Goal: Task Accomplishment & Management: Manage account settings

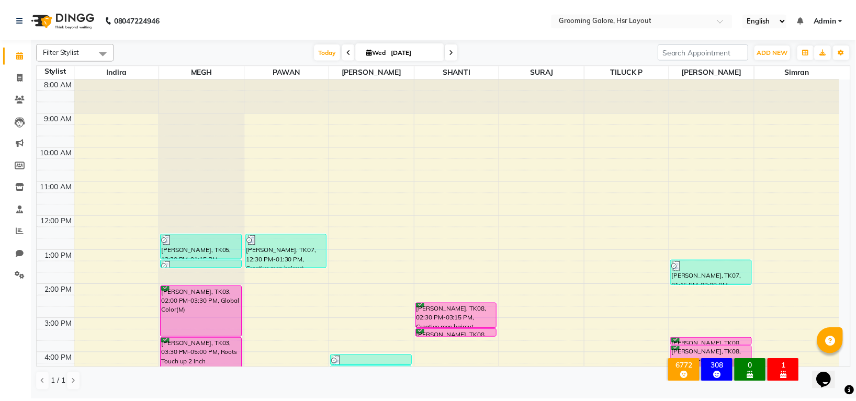
scroll to position [162, 0]
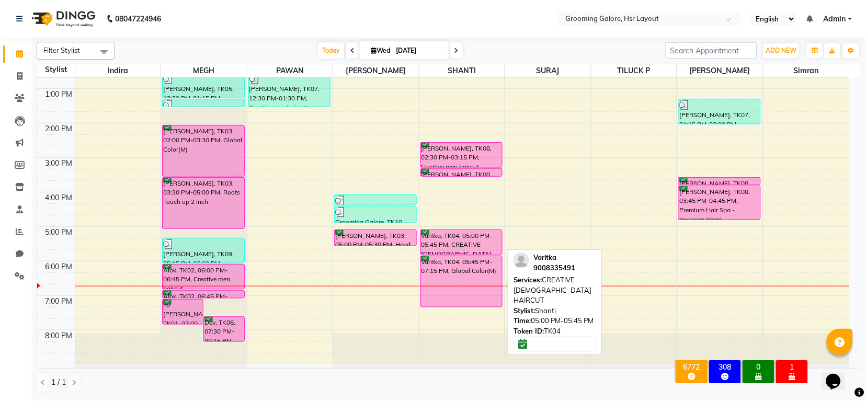
click at [477, 243] on div "Varitka, TK04, 05:00 PM-05:45 PM, CREATIVE [DEMOGRAPHIC_DATA] HAIRCUT" at bounding box center [461, 242] width 81 height 25
select select "6"
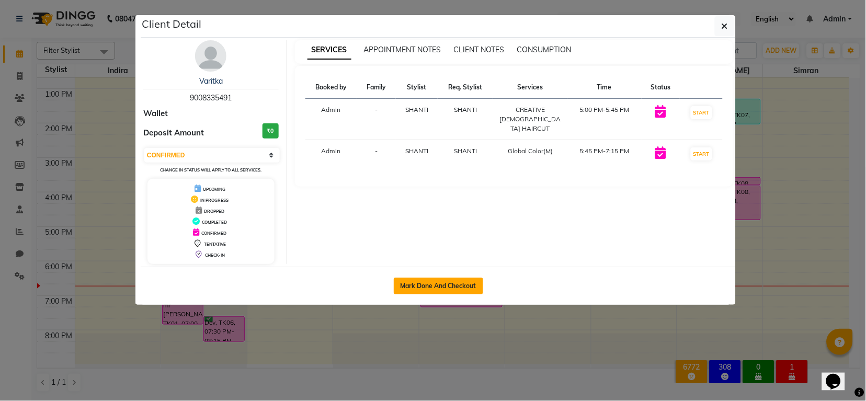
click at [476, 287] on button "Mark Done And Checkout" at bounding box center [438, 286] width 89 height 17
select select "service"
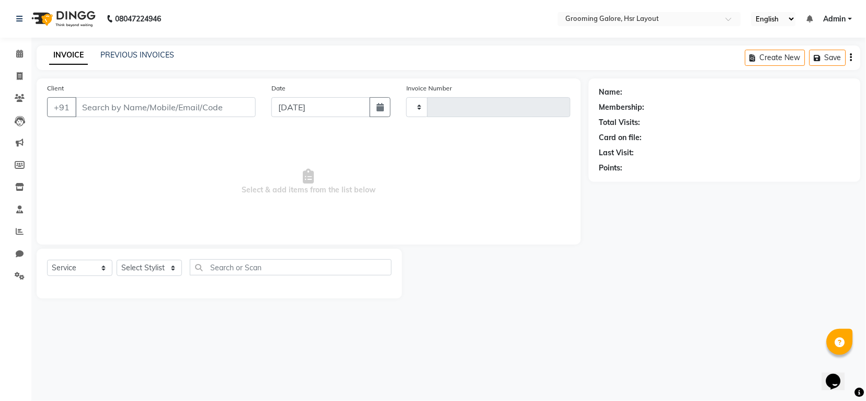
type input "2185"
select select "6168"
select select "P"
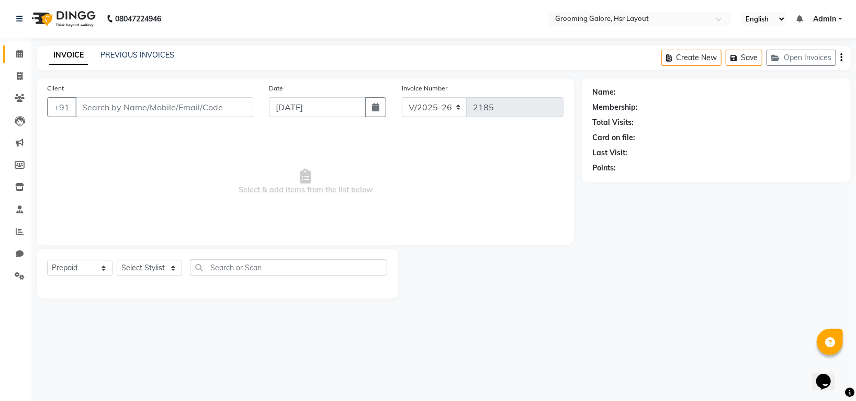
select select "45583"
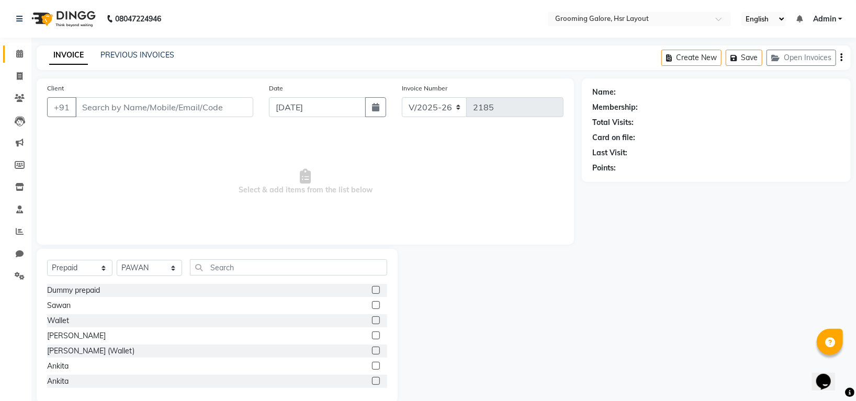
type input "9008335491"
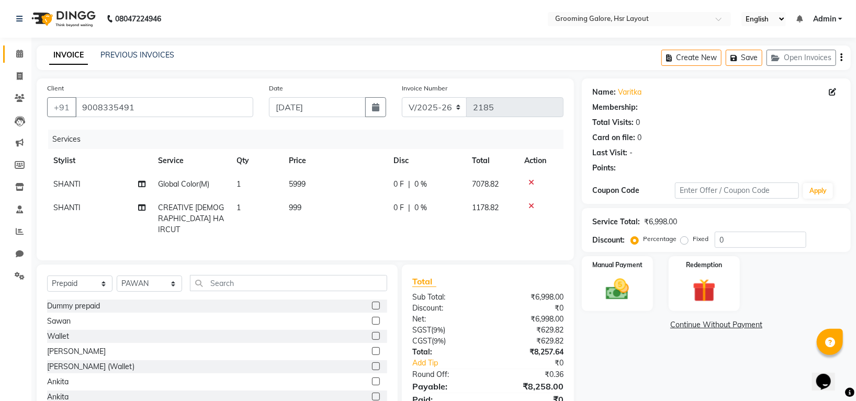
select select "1: Object"
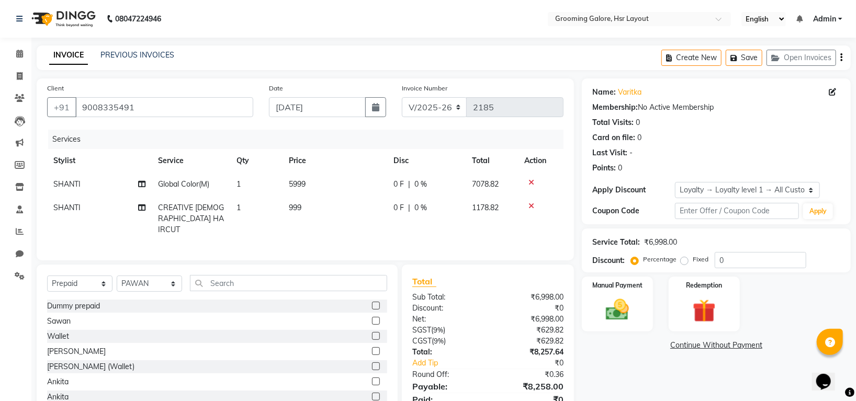
click at [530, 181] on icon at bounding box center [531, 182] width 6 height 7
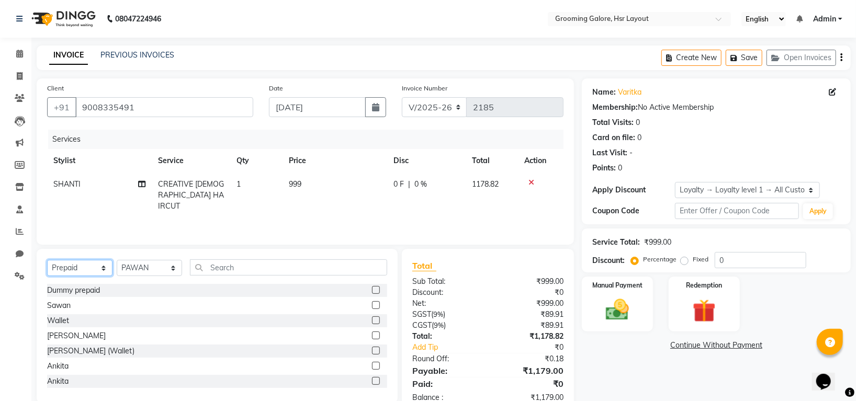
click at [67, 271] on select "Select Service Product Membership Package Voucher Prepaid Gift Card" at bounding box center [79, 268] width 65 height 16
select select "service"
click at [47, 260] on select "Select Service Product Membership Package Voucher Prepaid Gift Card" at bounding box center [79, 268] width 65 height 16
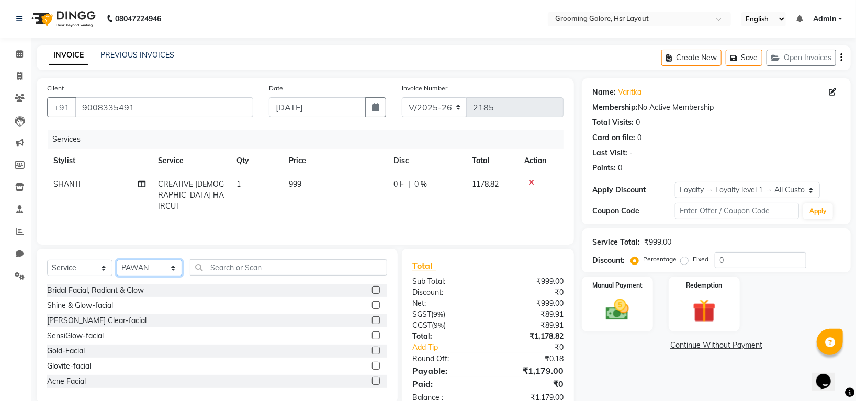
click at [147, 275] on select "Select Stylist Indira MEGH PAWAN RESHMI SABITRI SHANTI Simran SURAJ TILUCK P" at bounding box center [149, 268] width 65 height 16
select select "45580"
click at [117, 260] on select "Select Stylist Indira MEGH PAWAN RESHMI SABITRI SHANTI Simran SURAJ TILUCK P" at bounding box center [149, 268] width 65 height 16
drag, startPoint x: 240, startPoint y: 269, endPoint x: 243, endPoint y: 260, distance: 8.9
click at [243, 260] on input "text" at bounding box center [288, 267] width 197 height 16
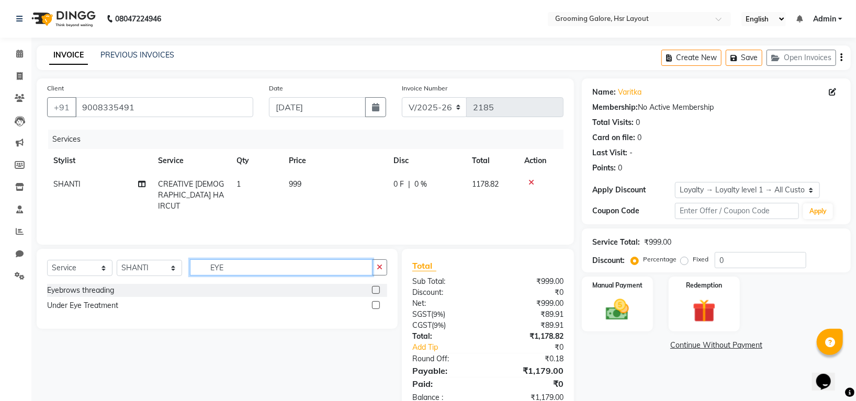
type input "EYE"
click at [379, 287] on label at bounding box center [376, 290] width 8 height 8
click at [379, 287] on input "checkbox" at bounding box center [375, 290] width 7 height 7
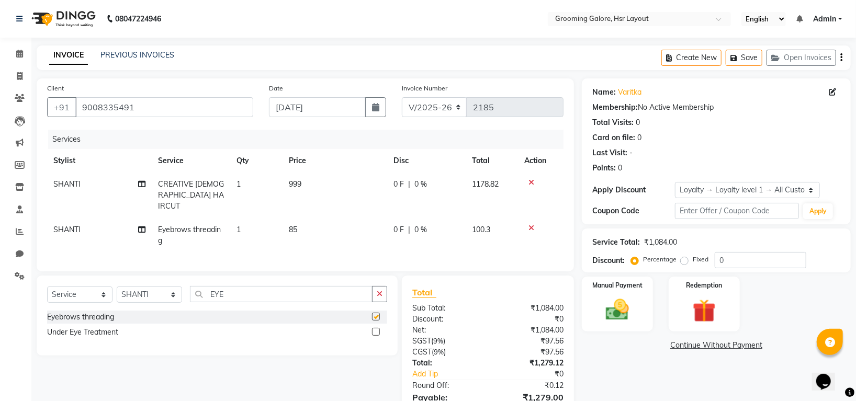
checkbox input "false"
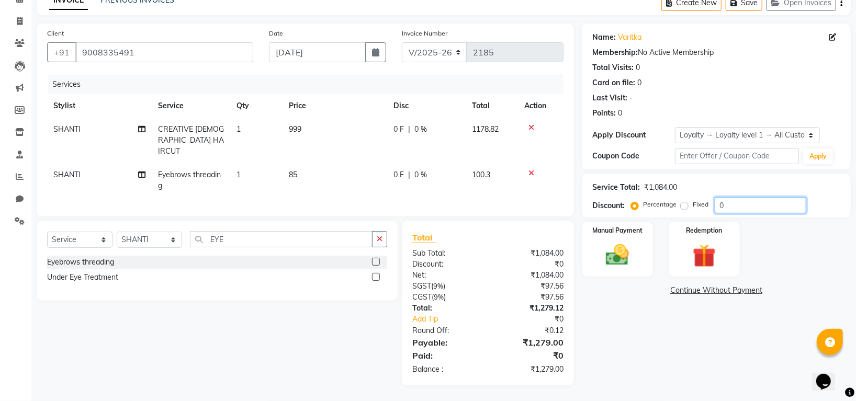
click at [738, 201] on input "0" at bounding box center [760, 205] width 92 height 16
type input "010"
click at [620, 261] on img at bounding box center [617, 255] width 39 height 28
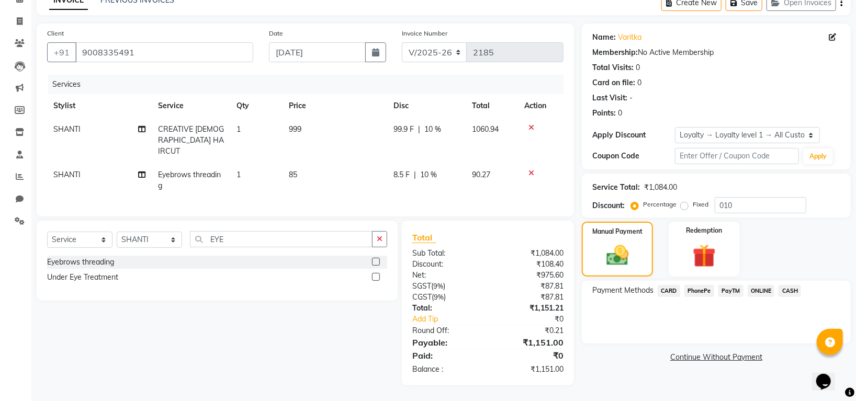
drag, startPoint x: 664, startPoint y: 291, endPoint x: 689, endPoint y: 302, distance: 26.7
click at [665, 290] on span "CARD" at bounding box center [668, 291] width 22 height 12
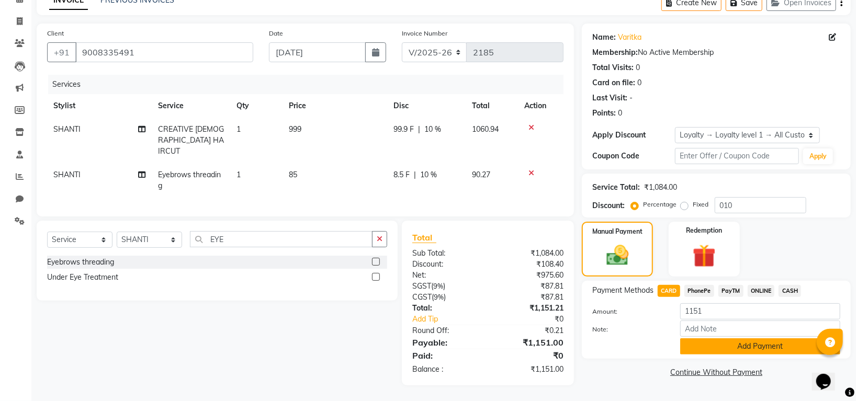
click at [695, 349] on button "Add Payment" at bounding box center [760, 346] width 160 height 16
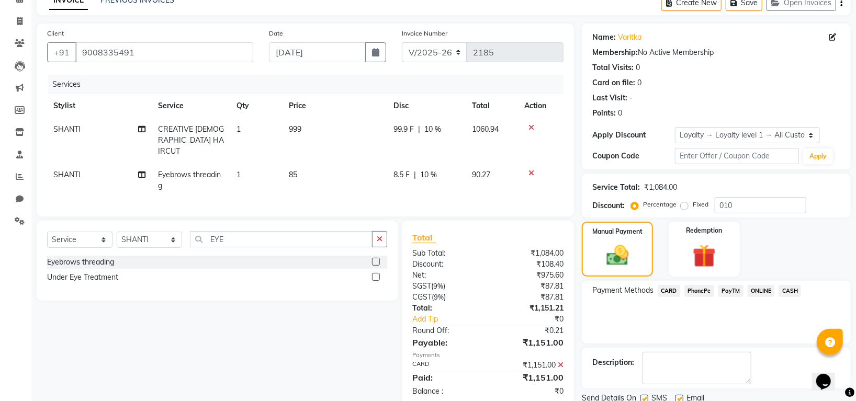
scroll to position [129, 0]
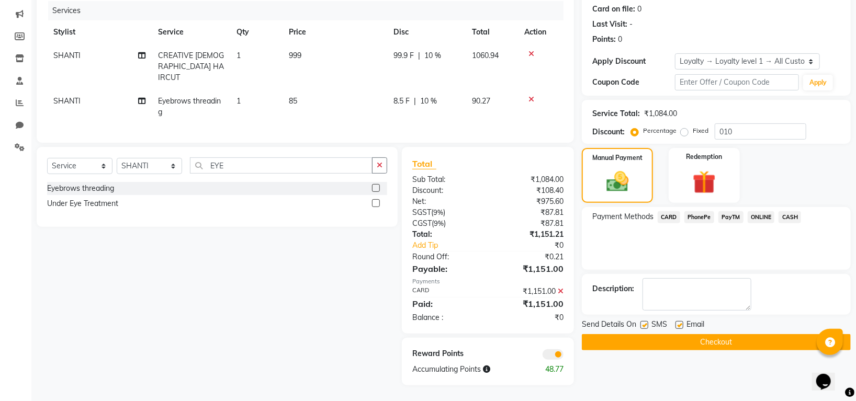
click at [724, 339] on button "Checkout" at bounding box center [716, 342] width 269 height 16
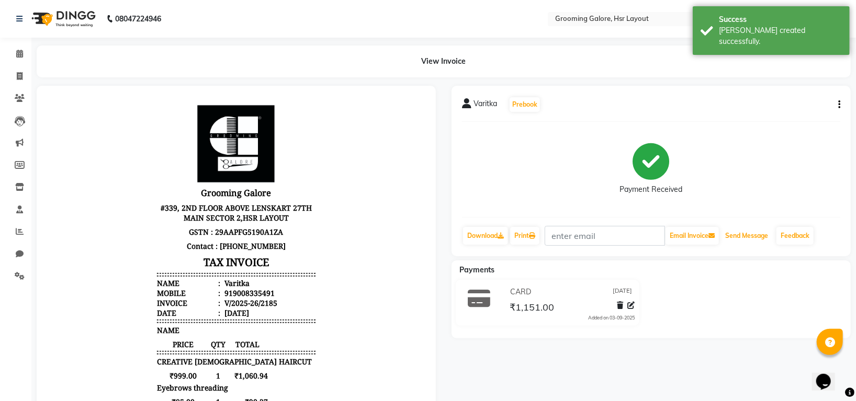
drag, startPoint x: 755, startPoint y: 231, endPoint x: 749, endPoint y: 218, distance: 14.8
click at [755, 231] on button "Send Message" at bounding box center [746, 236] width 51 height 18
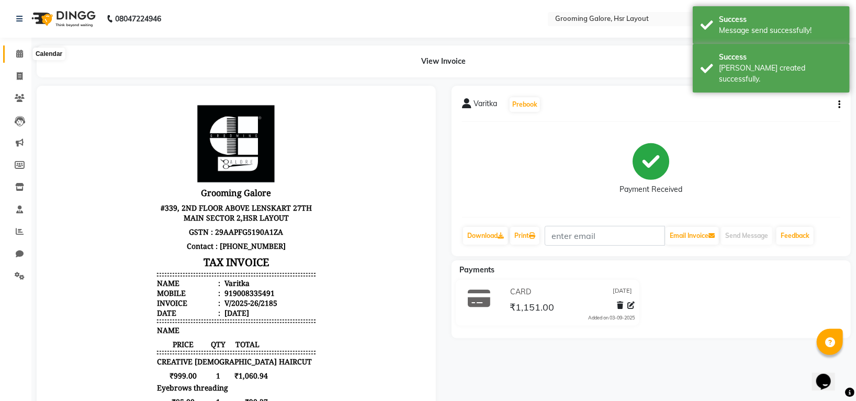
click at [19, 50] on icon at bounding box center [19, 54] width 7 height 8
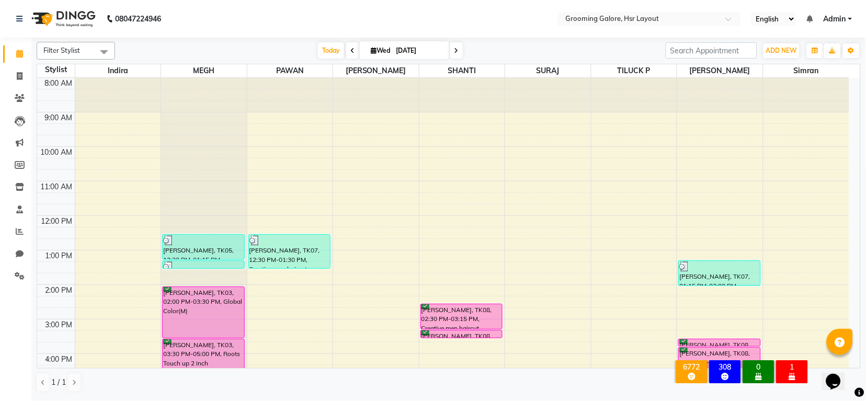
scroll to position [162, 0]
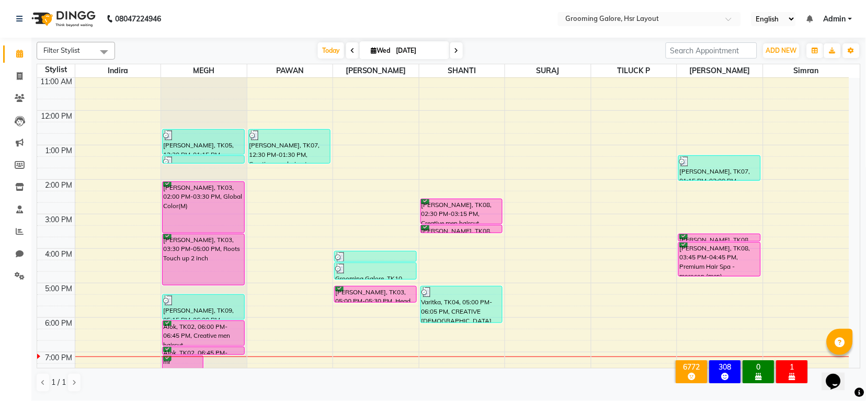
scroll to position [162, 0]
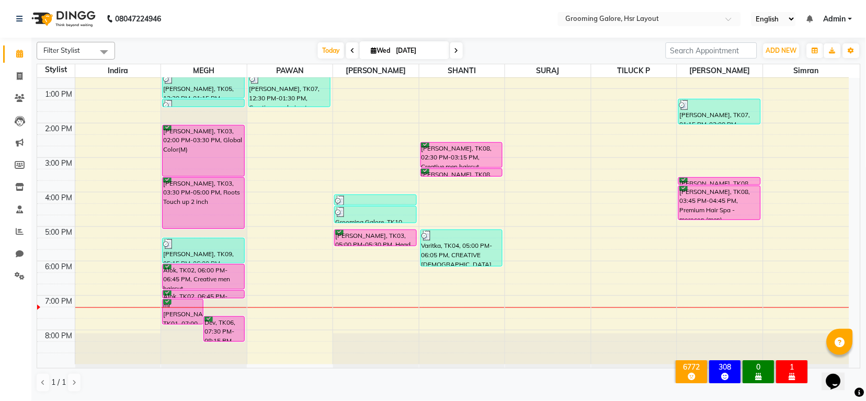
click at [456, 51] on icon at bounding box center [456, 51] width 4 height 6
type input "04-09-2025"
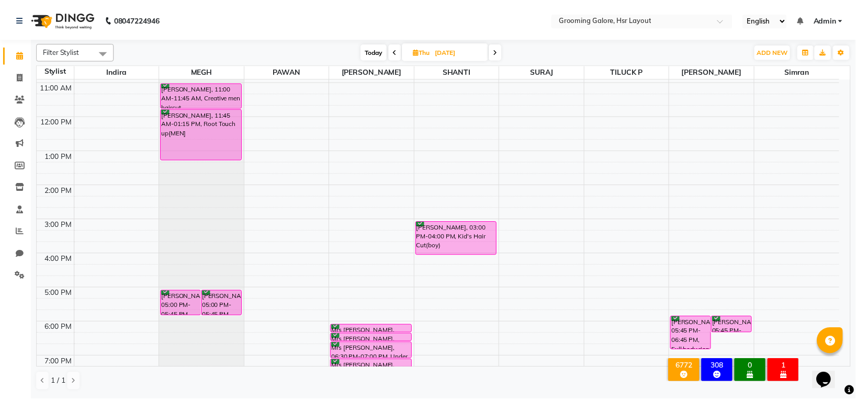
scroll to position [22, 0]
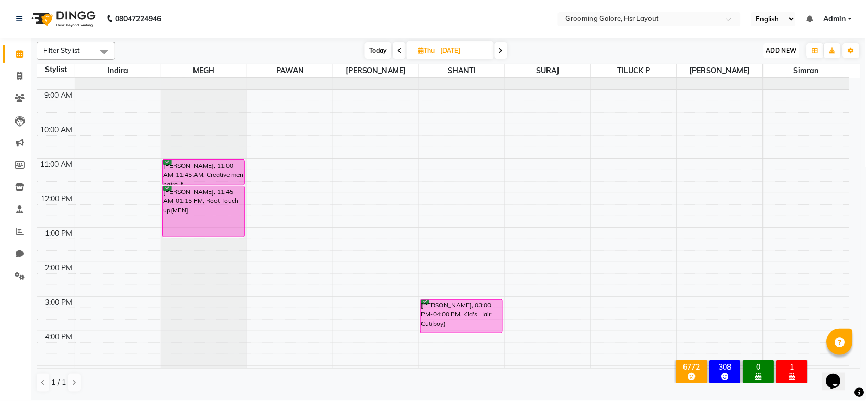
click at [779, 48] on span "ADD NEW" at bounding box center [781, 51] width 31 height 8
click at [747, 69] on button "Add Appointment" at bounding box center [758, 71] width 83 height 14
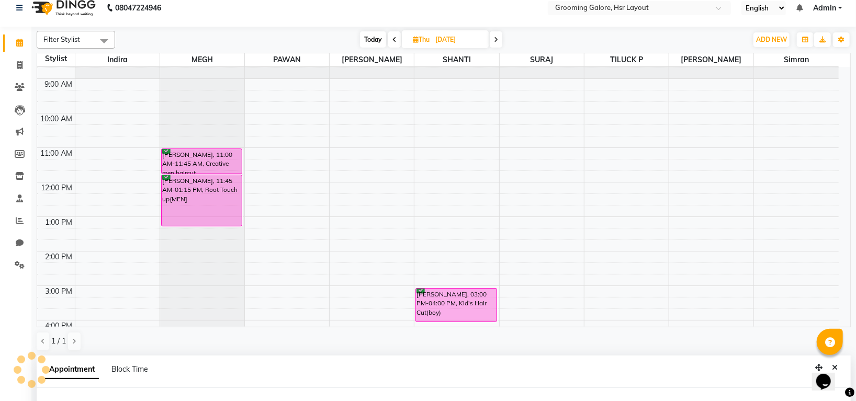
select select "540"
select select "tentative"
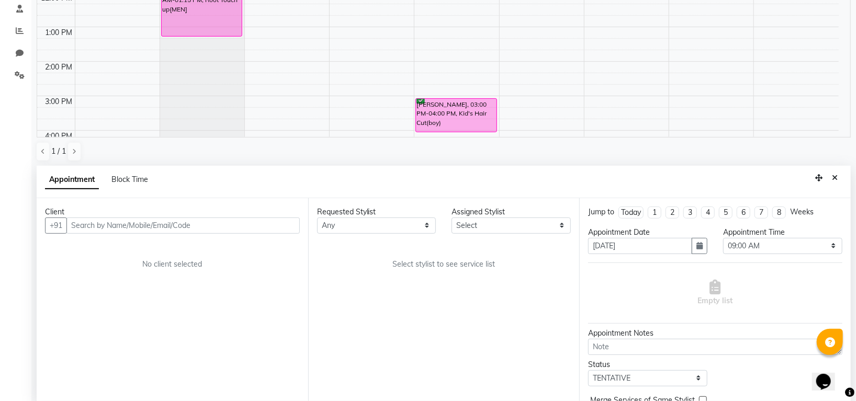
scroll to position [203, 0]
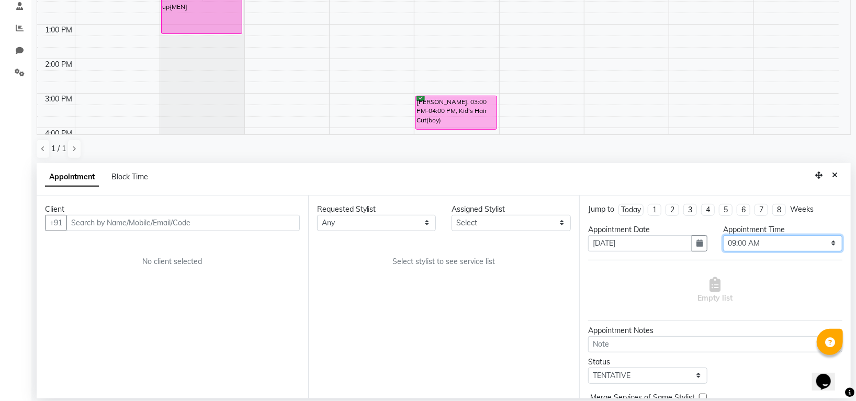
click at [748, 239] on select "Select 09:00 AM 09:15 AM 09:30 AM 09:45 AM 10:00 AM 10:15 AM 10:30 AM 10:45 AM …" at bounding box center [782, 243] width 119 height 16
select select "630"
click at [723, 235] on select "Select 09:00 AM 09:15 AM 09:30 AM 09:45 AM 10:00 AM 10:15 AM 10:30 AM 10:45 AM …" at bounding box center [782, 243] width 119 height 16
click at [381, 226] on select "Any Indira MEGH PAWAN RESHMI SABITRI SHANTI Simran SURAJ TILUCK P" at bounding box center [376, 223] width 119 height 16
select select "45580"
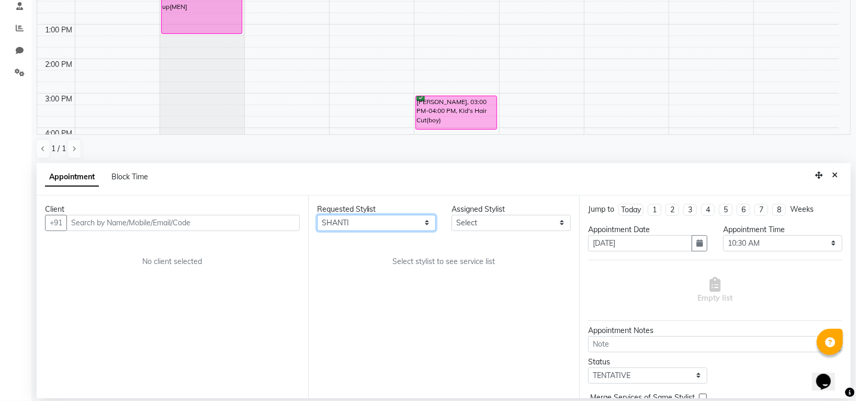
click at [317, 215] on select "Any Indira MEGH PAWAN RESHMI SABITRI SHANTI Simran SURAJ TILUCK P" at bounding box center [376, 223] width 119 height 16
select select "45580"
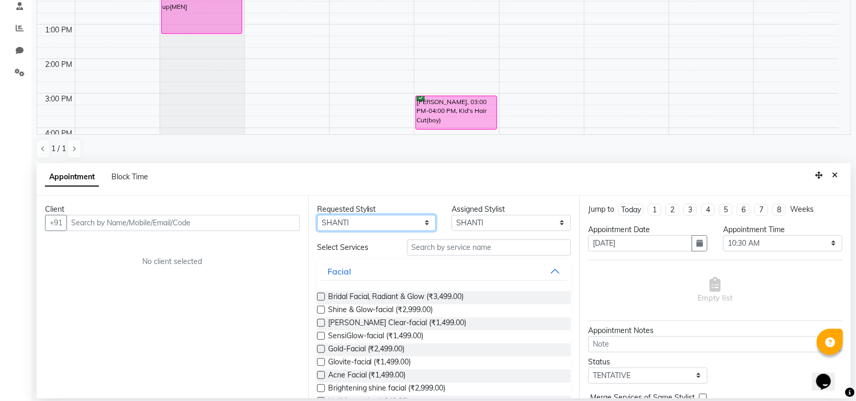
drag, startPoint x: 399, startPoint y: 222, endPoint x: 398, endPoint y: 227, distance: 5.3
click at [400, 222] on select "Any Indira MEGH PAWAN RESHMI SABITRI SHANTI Simran SURAJ TILUCK P" at bounding box center [376, 223] width 119 height 16
select select "84298"
click at [317, 215] on select "Any Indira MEGH PAWAN RESHMI SABITRI SHANTI Simran SURAJ TILUCK P" at bounding box center [376, 223] width 119 height 16
select select "84298"
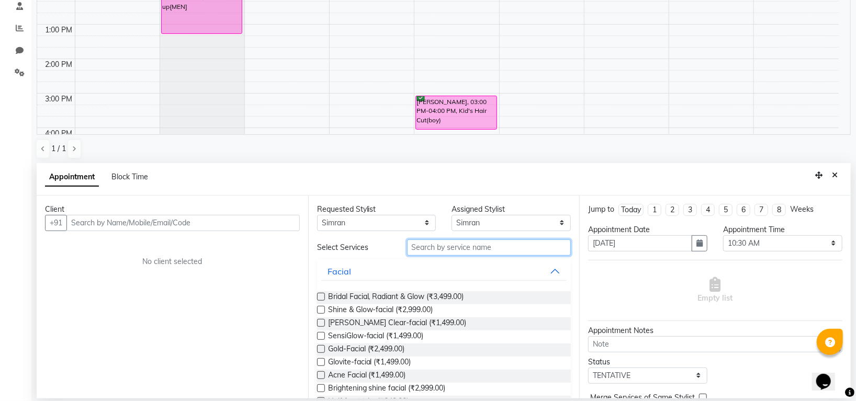
click at [443, 251] on input "text" at bounding box center [489, 248] width 164 height 16
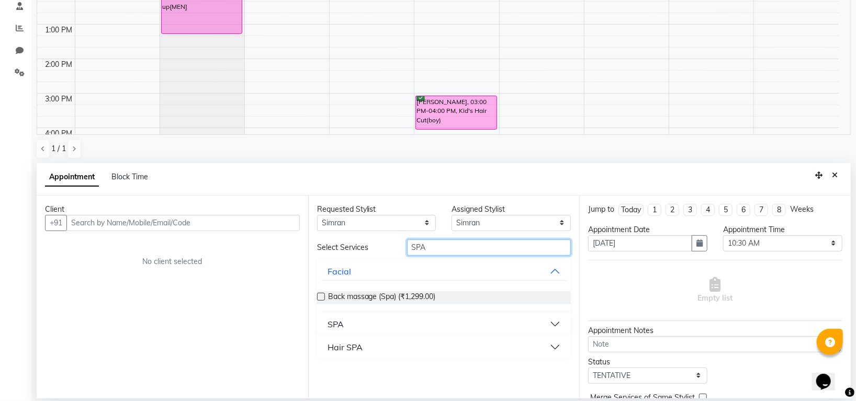
type input "SPA"
click at [357, 349] on div "Hair SPA" at bounding box center [344, 347] width 35 height 13
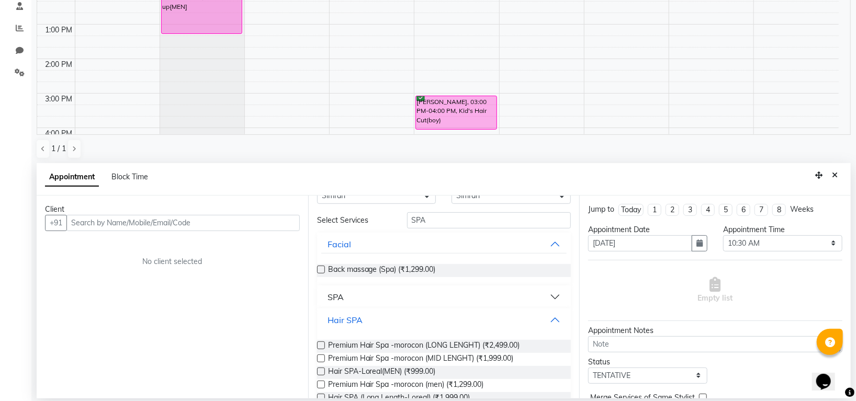
scroll to position [58, 0]
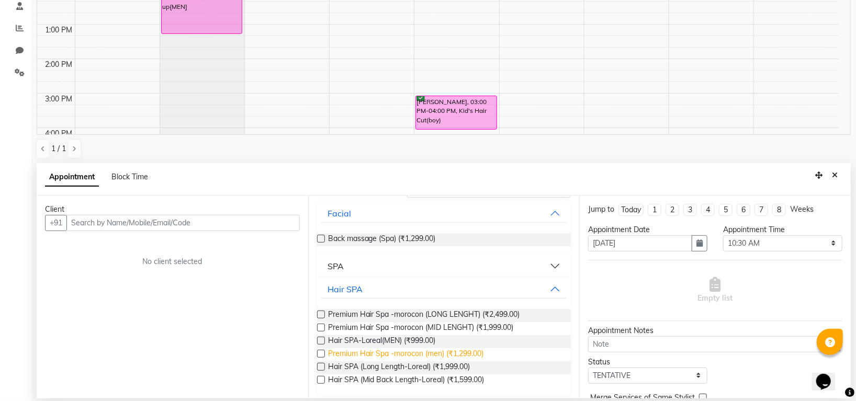
click at [474, 356] on span "Premium Hair Spa -morocon (men) (₹1,299.00)" at bounding box center [406, 354] width 156 height 13
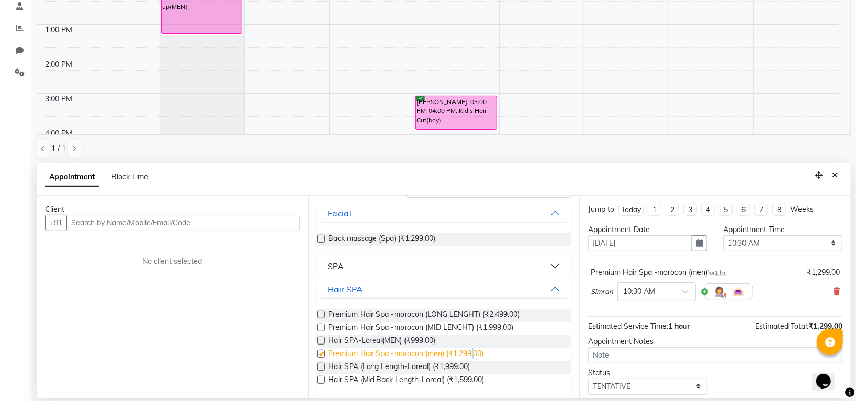
checkbox input "false"
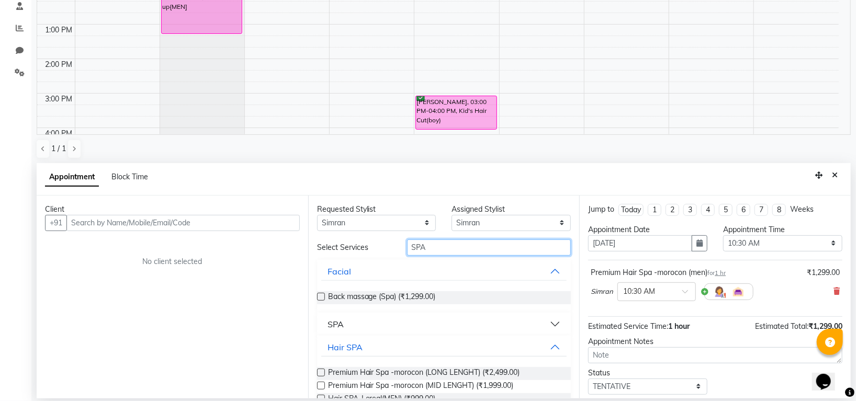
click at [428, 243] on input "SPA" at bounding box center [489, 248] width 164 height 16
type input "S"
type input "CUT"
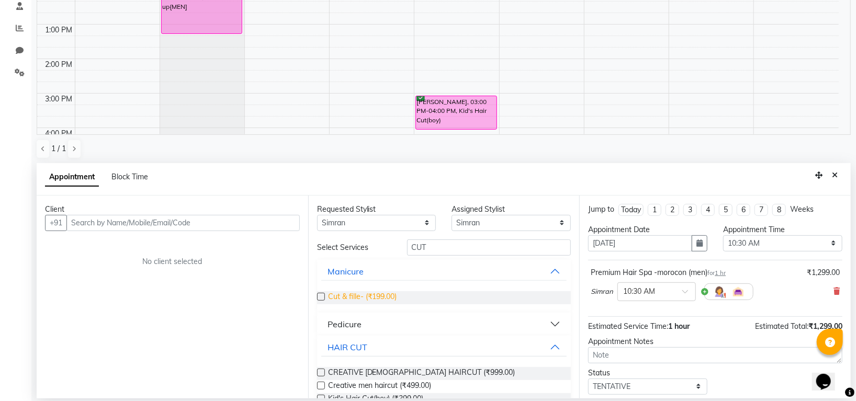
click at [386, 294] on span "Cut & fille- (₹199.00)" at bounding box center [362, 297] width 69 height 13
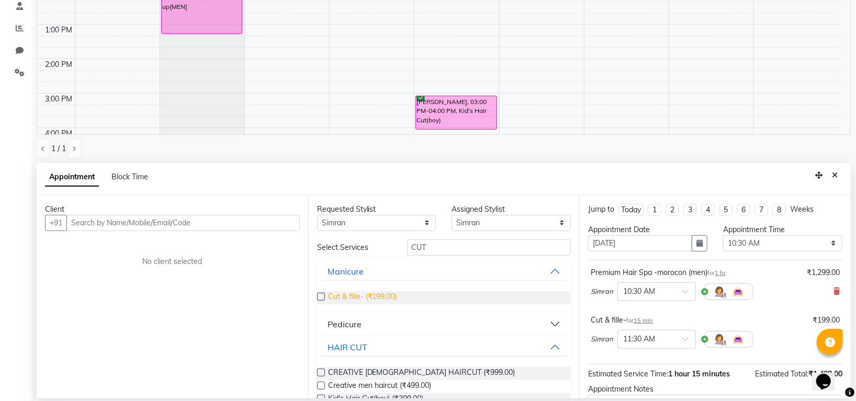
click at [386, 294] on span "Cut & fille- (₹199.00)" at bounding box center [362, 297] width 69 height 13
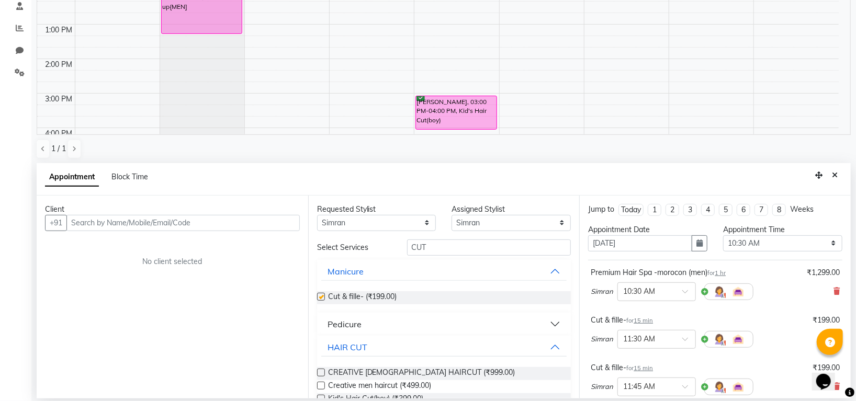
checkbox input "false"
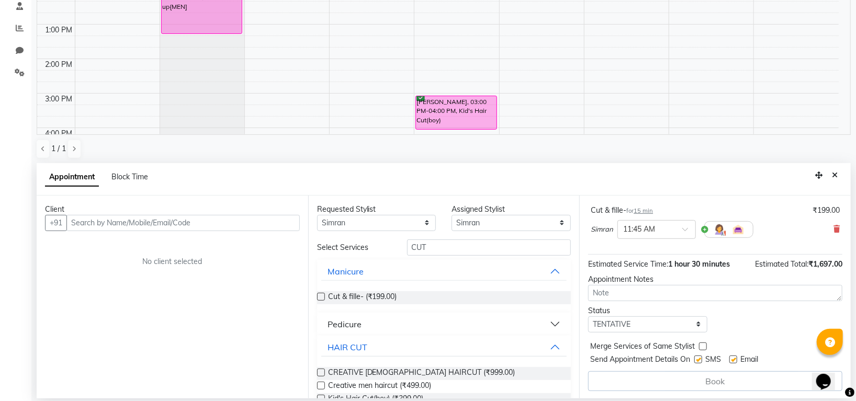
scroll to position [159, 0]
click at [636, 321] on select "Select TENTATIVE CONFIRM UPCOMING" at bounding box center [647, 323] width 119 height 16
select select "confirm booking"
click at [588, 315] on select "Select TENTATIVE CONFIRM UPCOMING" at bounding box center [647, 323] width 119 height 16
click at [378, 222] on select "Any Indira MEGH PAWAN RESHMI SABITRI SHANTI Simran SURAJ TILUCK P" at bounding box center [376, 223] width 119 height 16
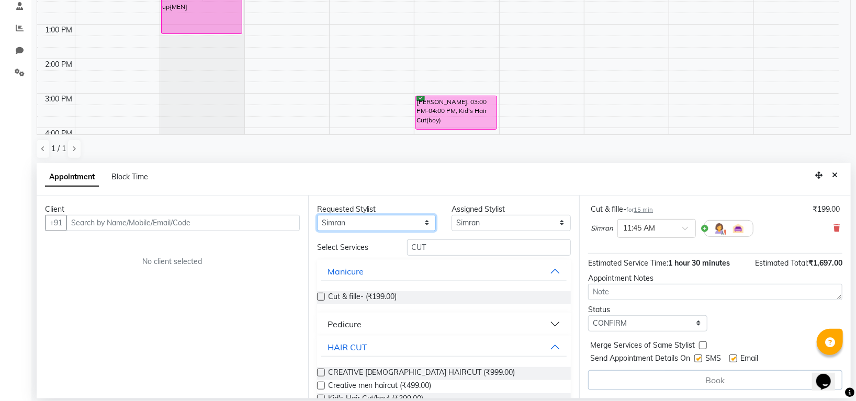
select select "45580"
click at [317, 215] on select "Any Indira MEGH PAWAN RESHMI SABITRI SHANTI Simran SURAJ TILUCK P" at bounding box center [376, 223] width 119 height 16
select select "45580"
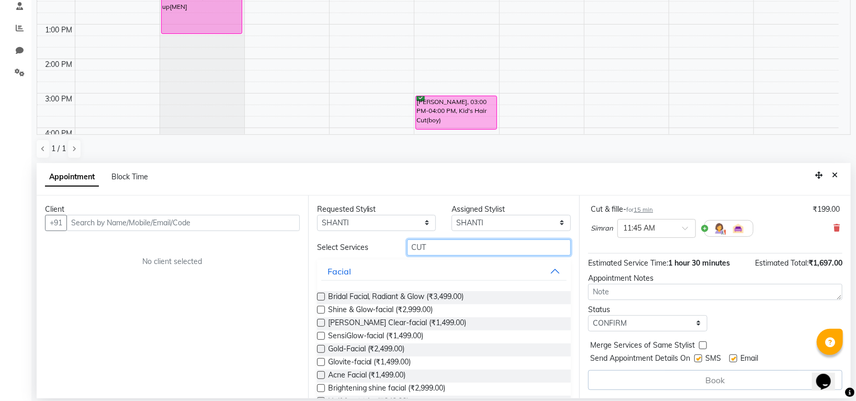
click at [439, 245] on input "CUT" at bounding box center [489, 248] width 164 height 16
type input "C"
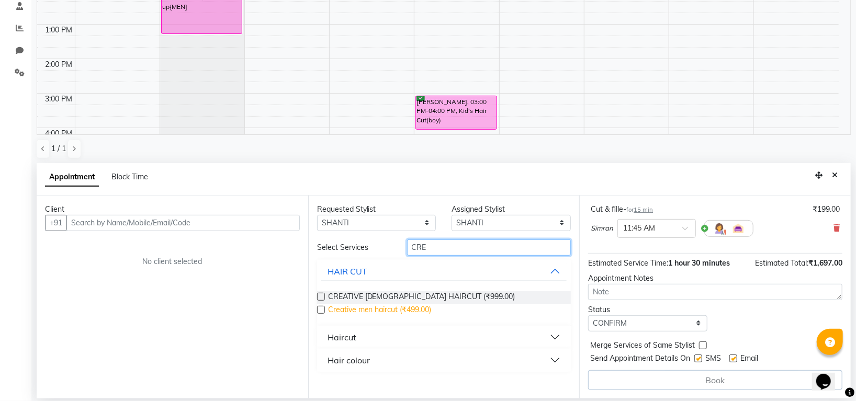
type input "CRE"
click at [424, 305] on span "Creative men haircut (₹499.00)" at bounding box center [380, 310] width 104 height 13
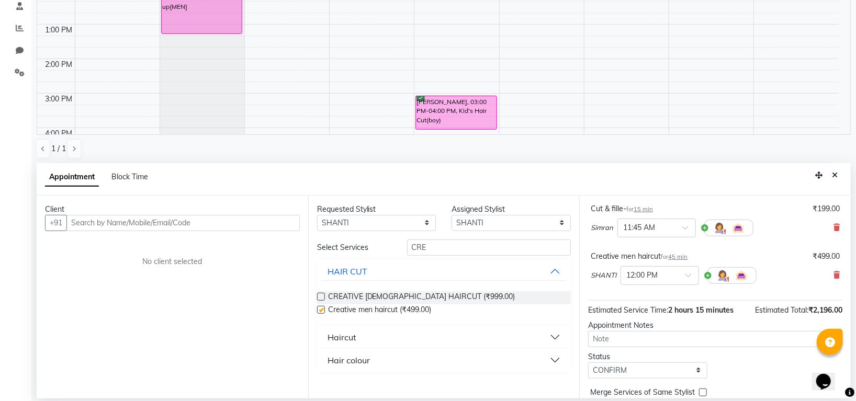
checkbox input "false"
click at [443, 247] on input "CRE" at bounding box center [489, 248] width 164 height 16
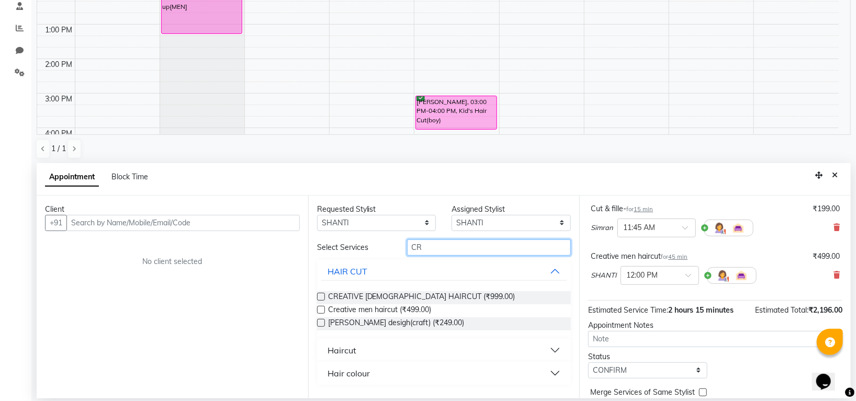
type input "C"
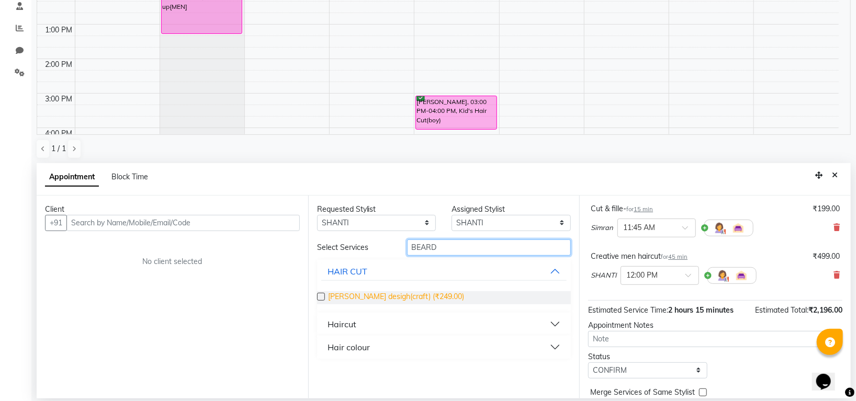
type input "BEARD"
click at [417, 293] on span "Beard desigh(craft) (₹249.00)" at bounding box center [396, 297] width 136 height 13
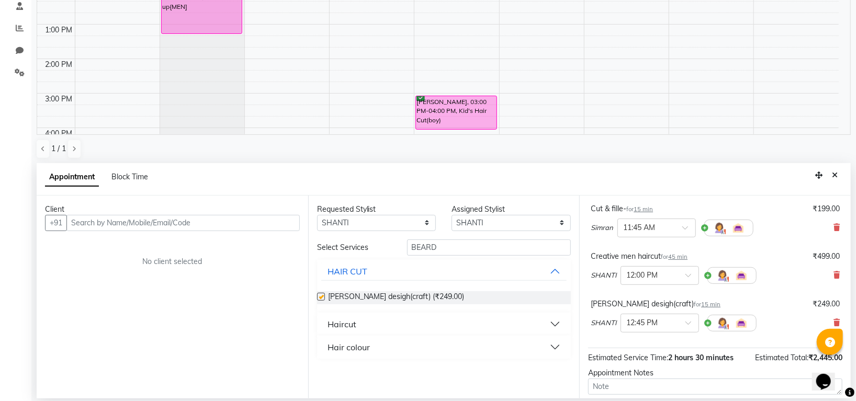
checkbox input "false"
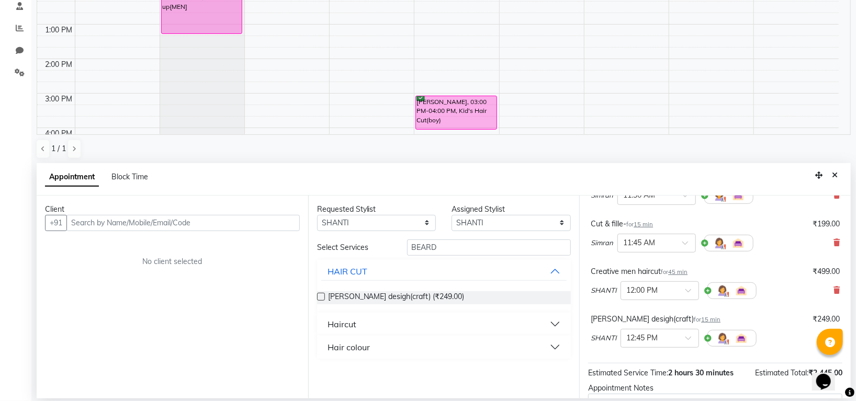
scroll to position [0, 0]
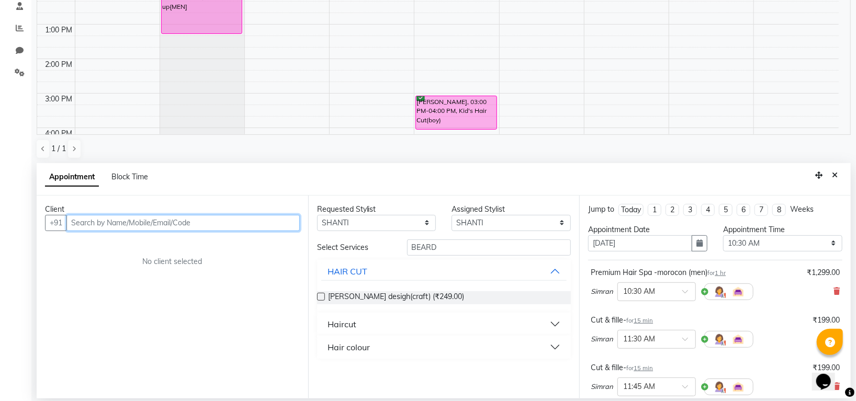
click at [265, 218] on input "text" at bounding box center [182, 223] width 233 height 16
click at [160, 218] on input "text" at bounding box center [182, 223] width 233 height 16
paste input "9743400088"
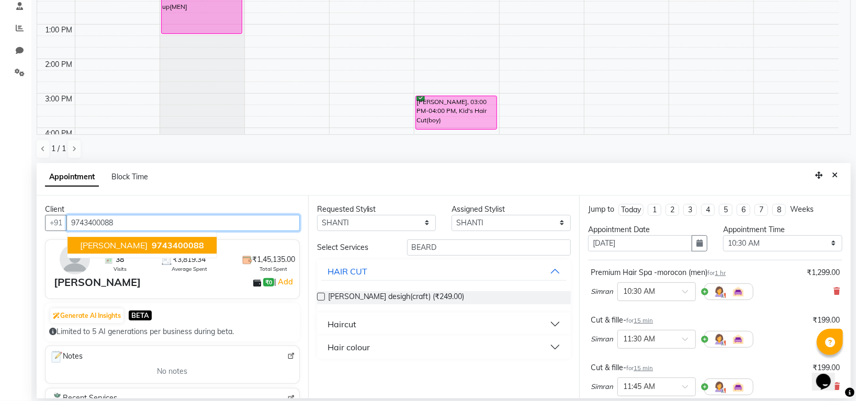
click at [197, 243] on span "9743400088" at bounding box center [178, 245] width 52 height 10
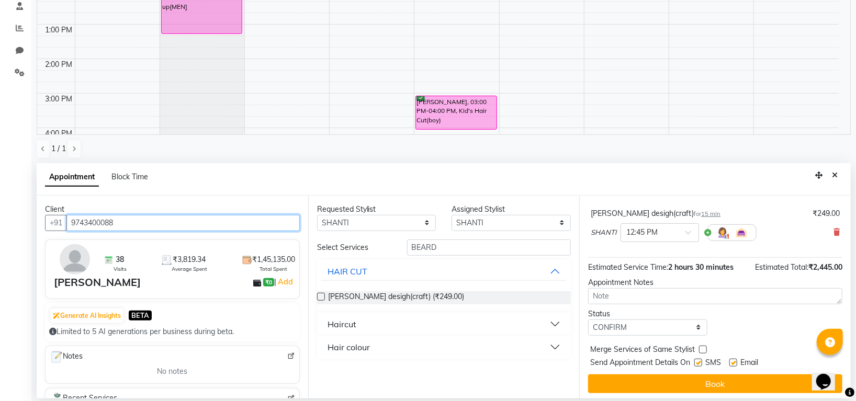
scroll to position [253, 0]
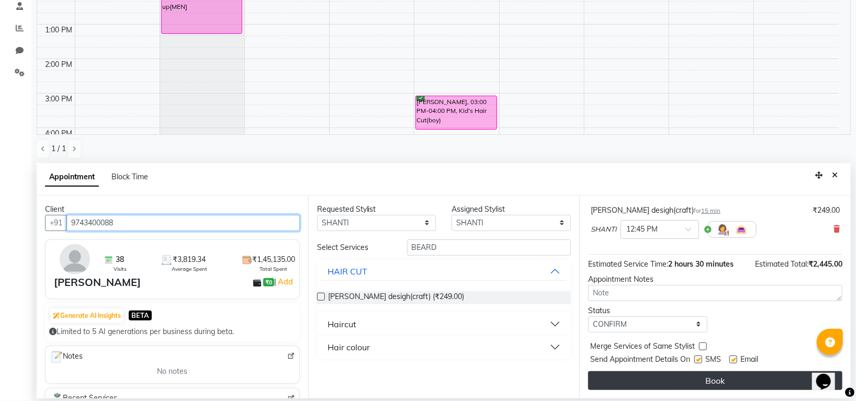
type input "9743400088"
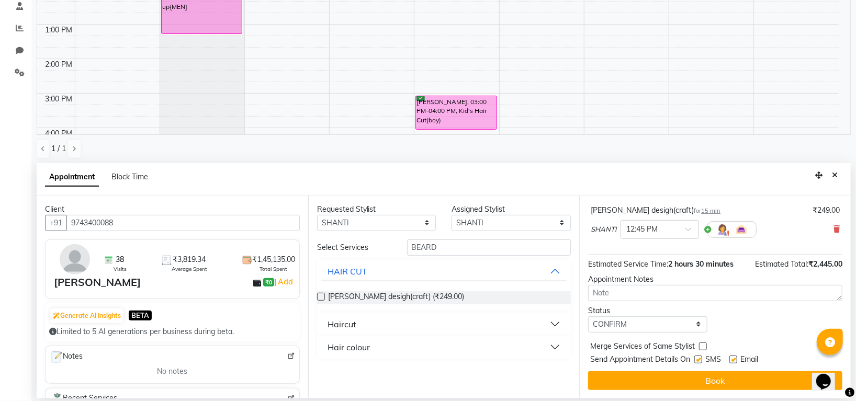
click at [698, 377] on button "Book" at bounding box center [715, 380] width 254 height 19
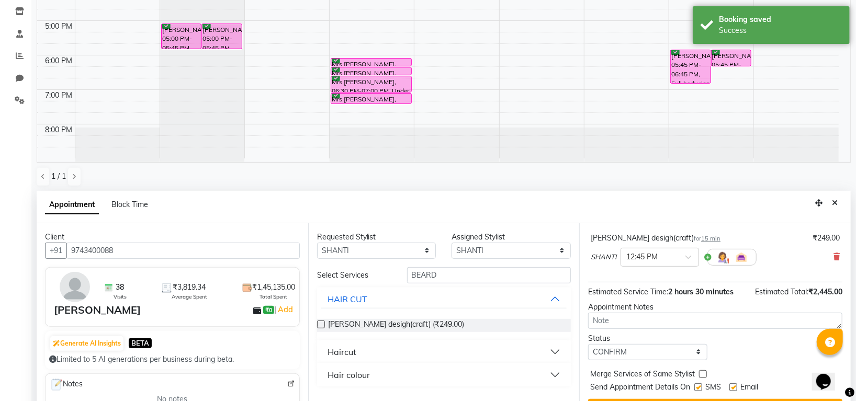
scroll to position [203, 0]
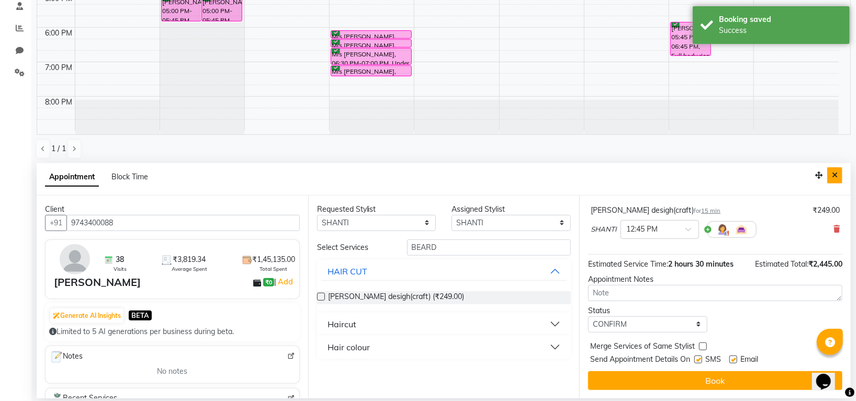
click at [840, 174] on button "Close" at bounding box center [834, 175] width 15 height 16
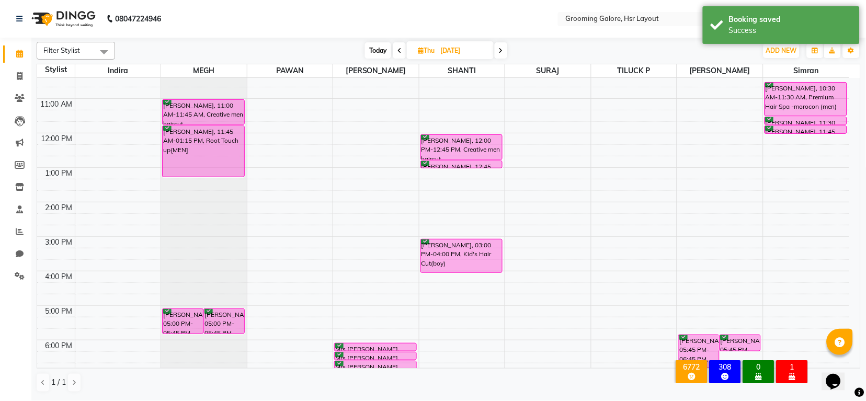
scroll to position [0, 0]
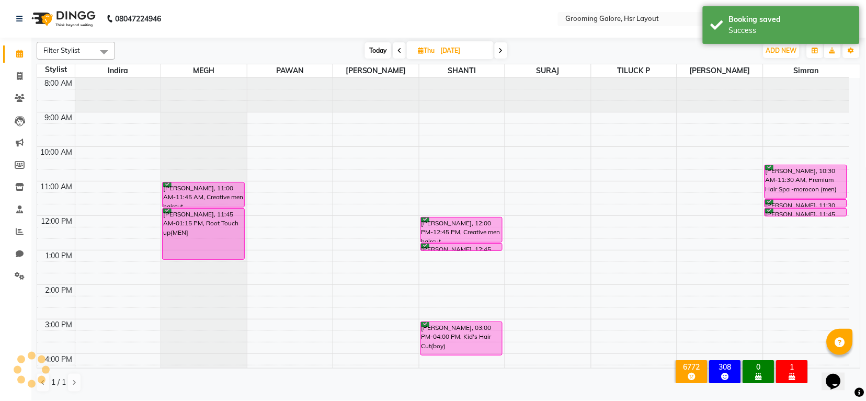
click at [394, 51] on span at bounding box center [399, 50] width 13 height 16
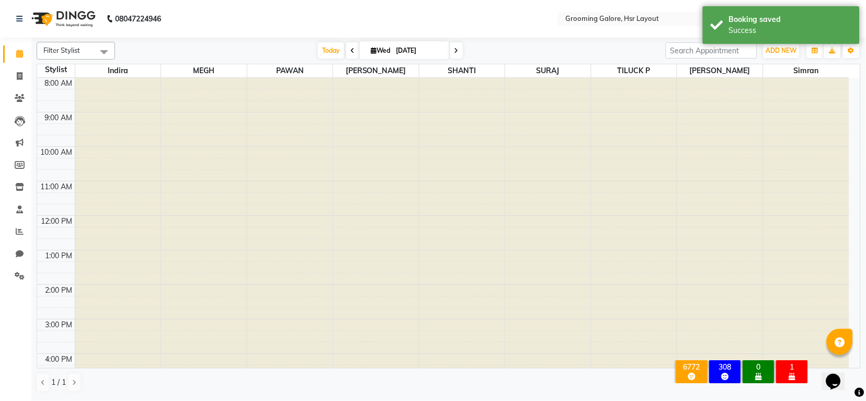
scroll to position [162, 0]
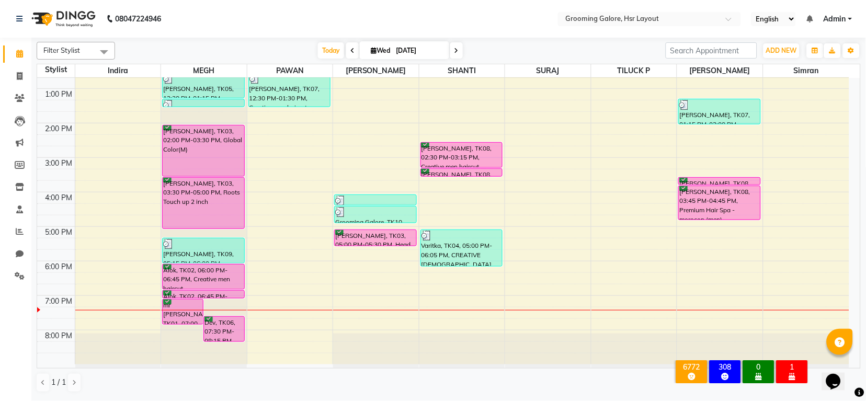
click at [458, 48] on span at bounding box center [456, 50] width 13 height 16
type input "04-09-2025"
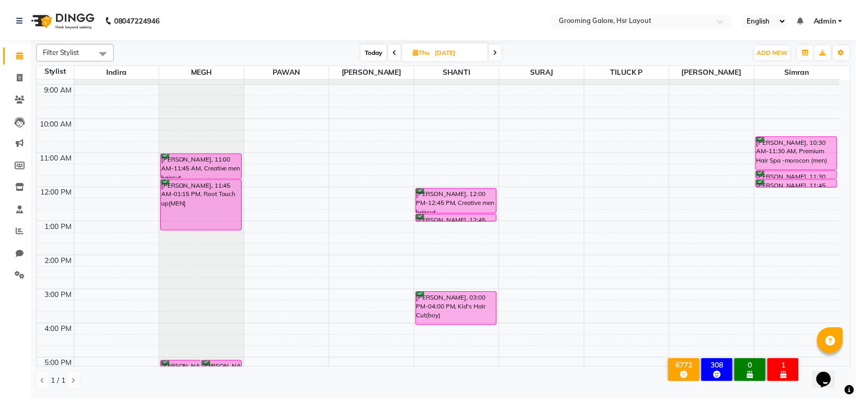
scroll to position [22, 0]
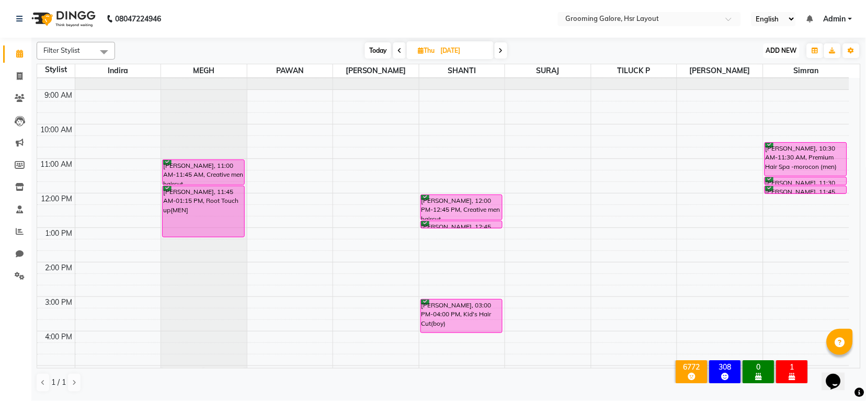
click at [783, 43] on button "ADD NEW Toggle Dropdown" at bounding box center [781, 50] width 36 height 15
click at [757, 69] on button "Add Appointment" at bounding box center [758, 71] width 83 height 14
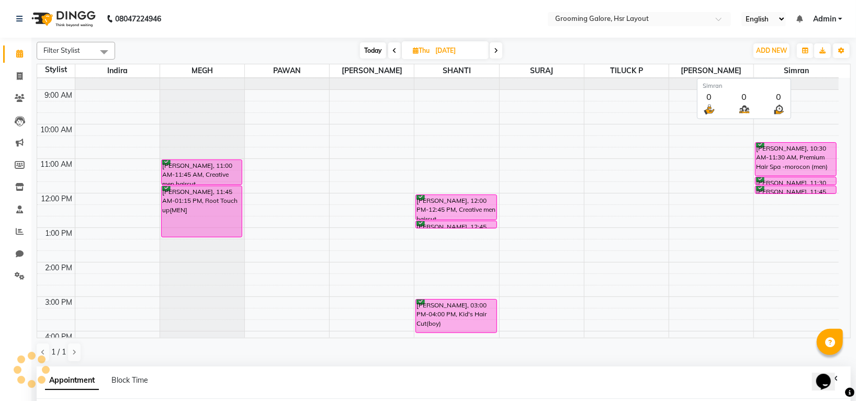
select select "540"
select select "tentative"
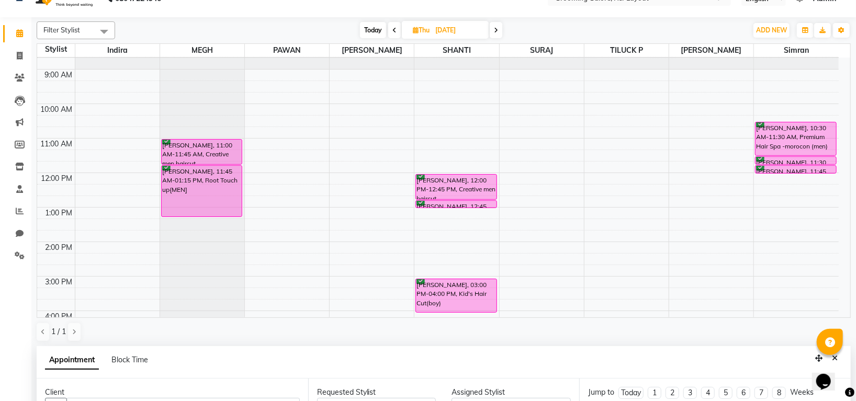
scroll to position [203, 0]
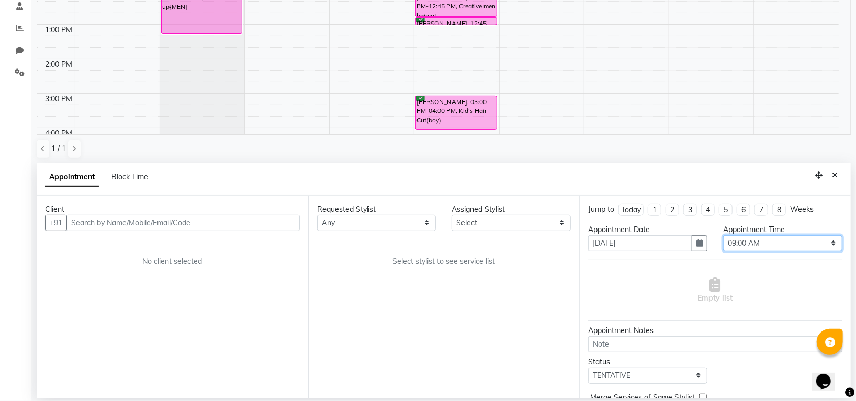
click at [751, 243] on select "Select 09:00 AM 09:15 AM 09:30 AM 09:45 AM 10:00 AM 10:15 AM 10:30 AM 10:45 AM …" at bounding box center [782, 243] width 119 height 16
select select "810"
click at [723, 235] on select "Select 09:00 AM 09:15 AM 09:30 AM 09:45 AM 10:00 AM 10:15 AM 10:30 AM 10:45 AM …" at bounding box center [782, 243] width 119 height 16
click at [381, 226] on select "Any Indira MEGH PAWAN RESHMI SABITRI SHANTI Simran SURAJ TILUCK P" at bounding box center [376, 223] width 119 height 16
select select "45580"
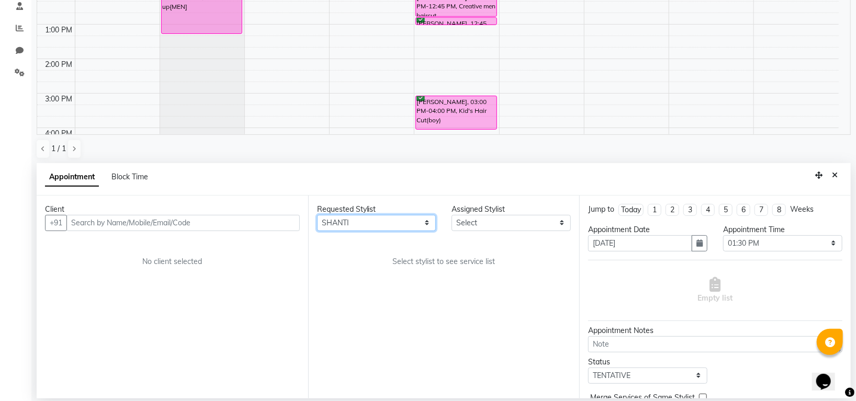
click at [317, 215] on select "Any Indira MEGH PAWAN RESHMI SABITRI SHANTI Simran SURAJ TILUCK P" at bounding box center [376, 223] width 119 height 16
select select "45580"
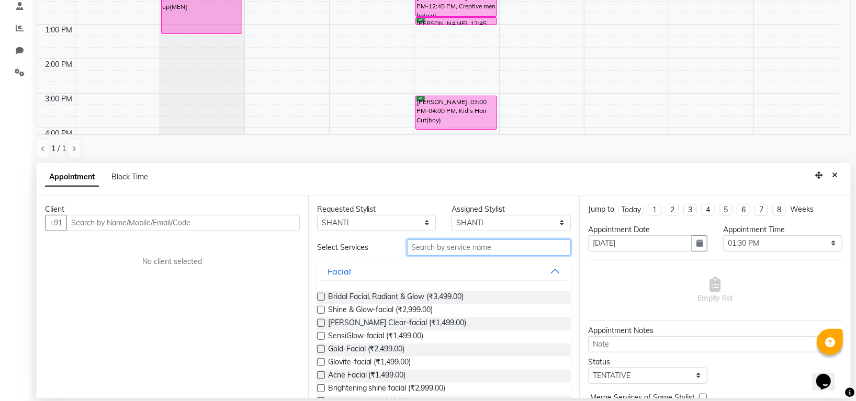
click at [450, 248] on input "text" at bounding box center [489, 248] width 164 height 16
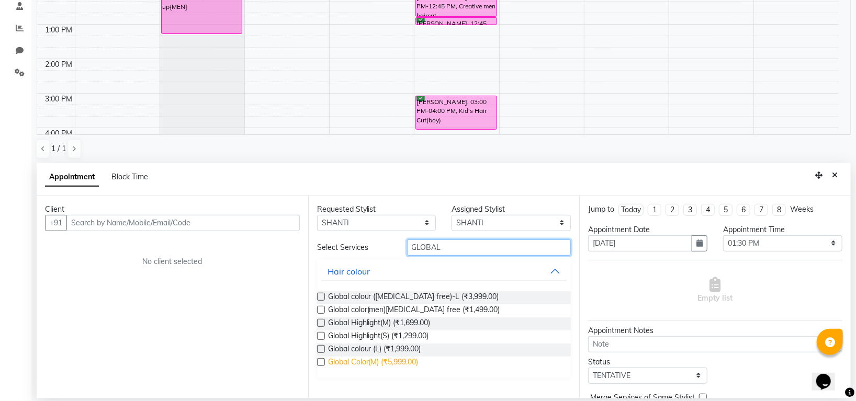
type input "GLOBAL"
click at [417, 360] on span "Global Color(M) (₹5,999.00)" at bounding box center [373, 363] width 90 height 13
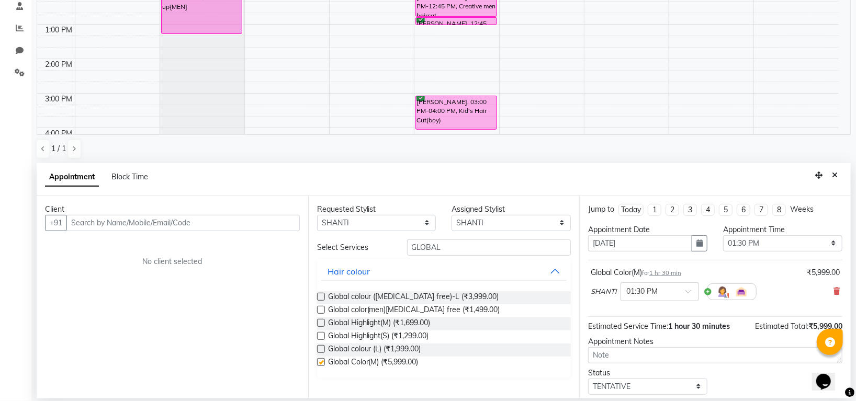
checkbox input "false"
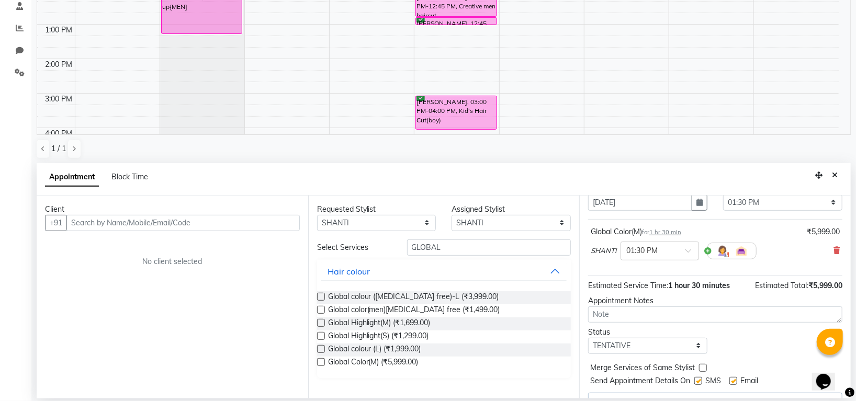
scroll to position [64, 0]
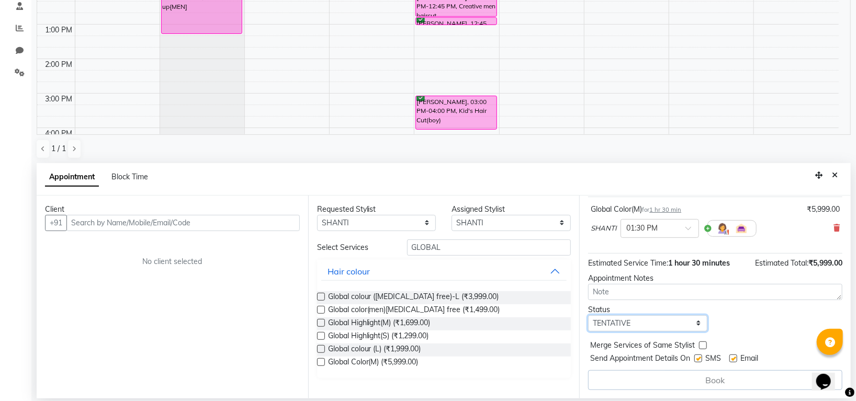
click at [630, 322] on select "Select TENTATIVE CONFIRM UPCOMING" at bounding box center [647, 323] width 119 height 16
select select "confirm booking"
click at [588, 315] on select "Select TENTATIVE CONFIRM UPCOMING" at bounding box center [647, 323] width 119 height 16
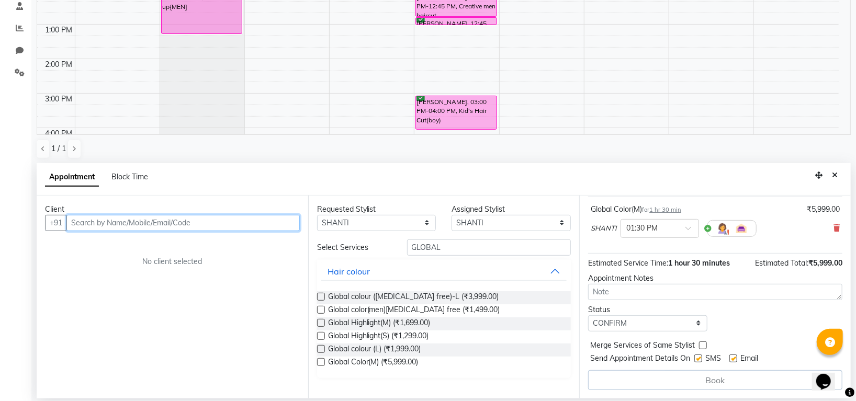
click at [226, 226] on input "text" at bounding box center [182, 223] width 233 height 16
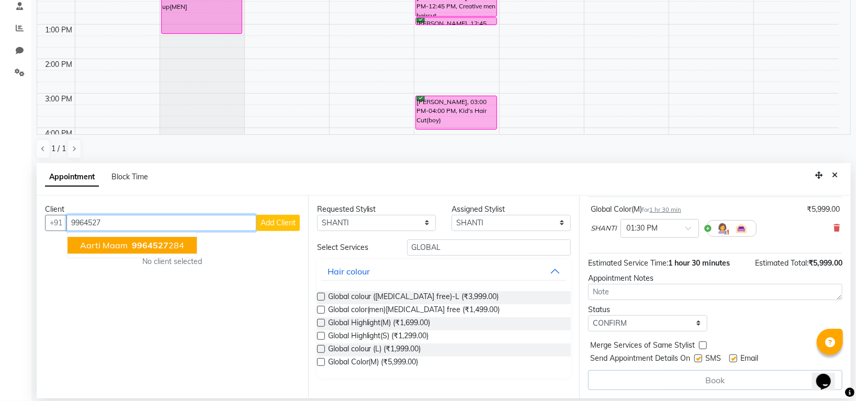
click at [169, 249] on ngb-highlight "9964527 284" at bounding box center [157, 245] width 54 height 10
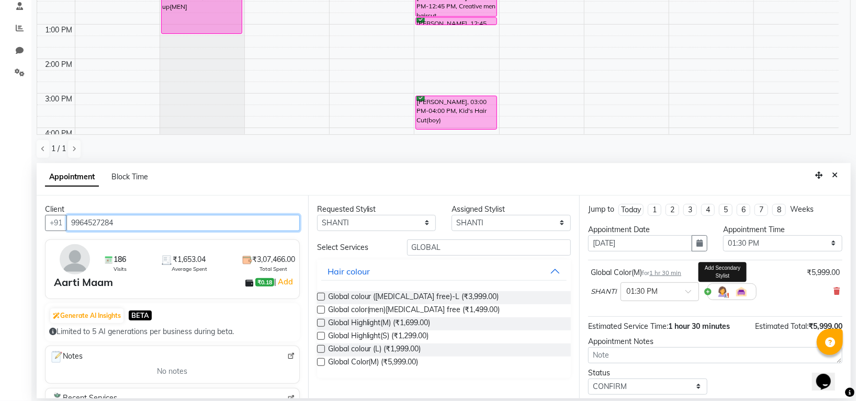
scroll to position [62, 0]
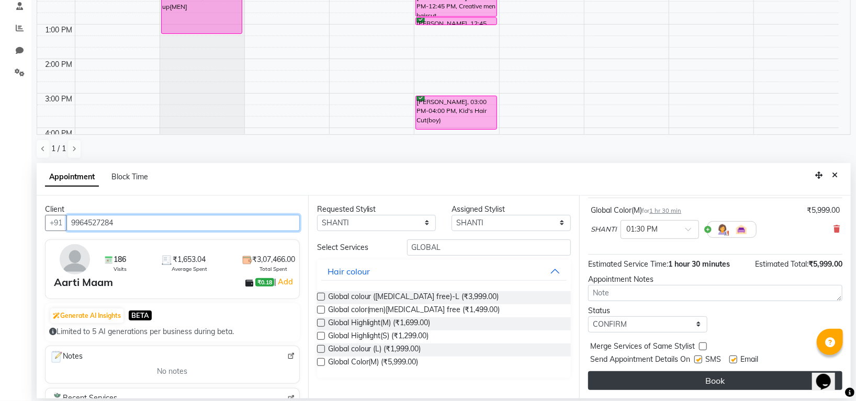
type input "9964527284"
click at [691, 377] on button "Book" at bounding box center [715, 380] width 254 height 19
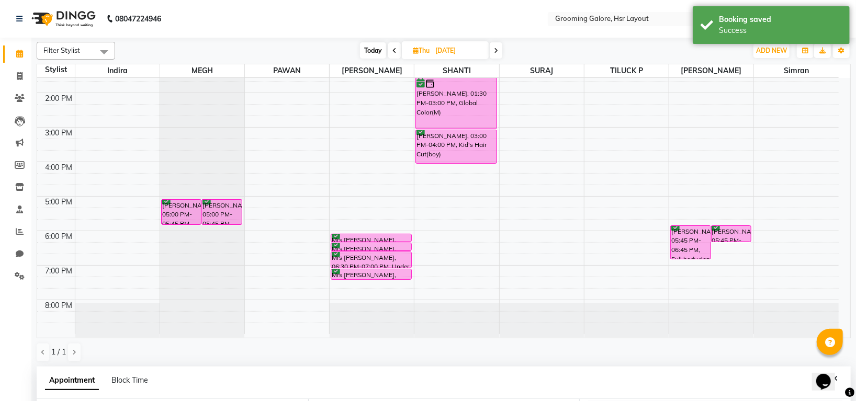
scroll to position [203, 0]
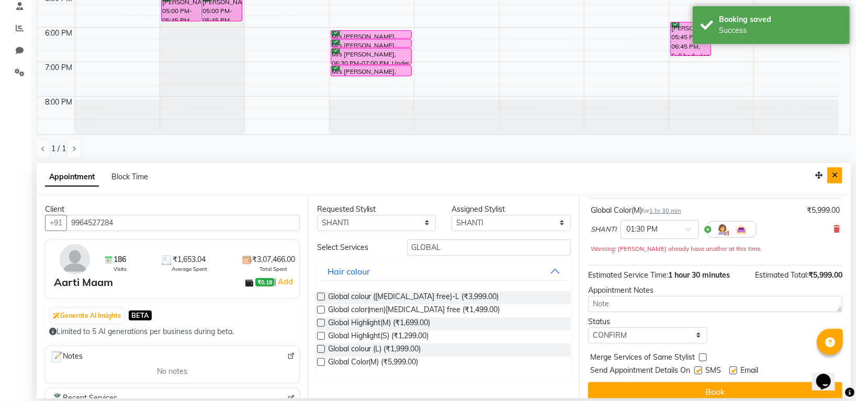
click at [834, 175] on icon "Close" at bounding box center [834, 175] width 6 height 7
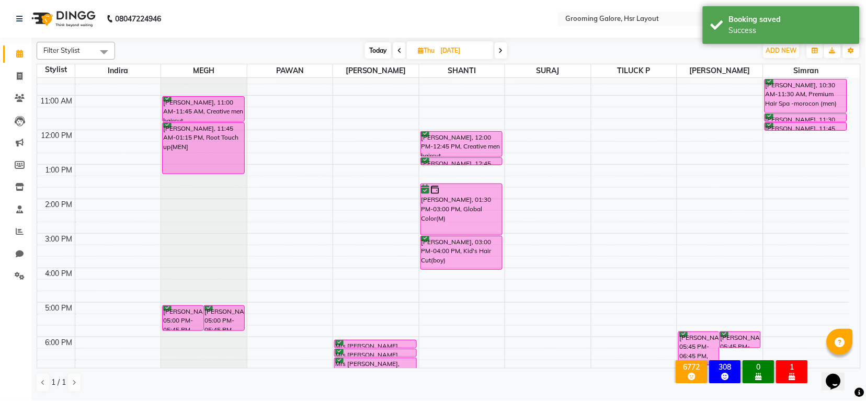
scroll to position [22, 0]
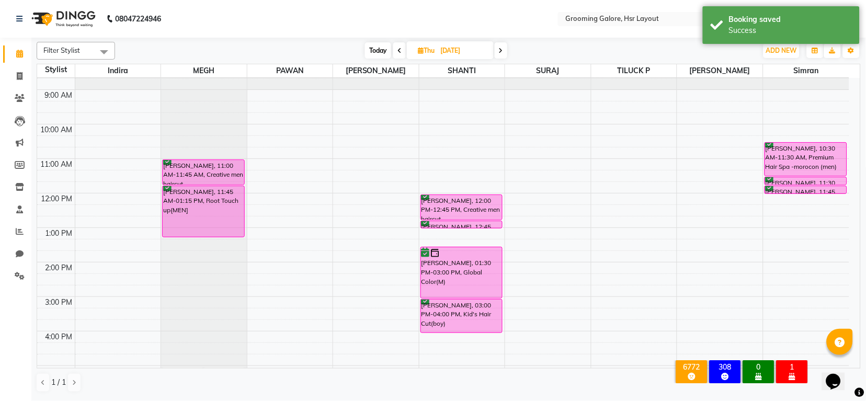
click at [398, 49] on icon at bounding box center [399, 51] width 4 height 6
type input "[DATE]"
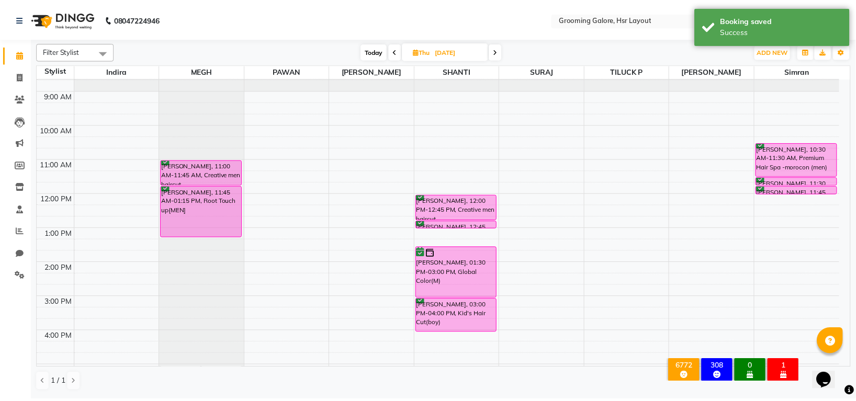
scroll to position [162, 0]
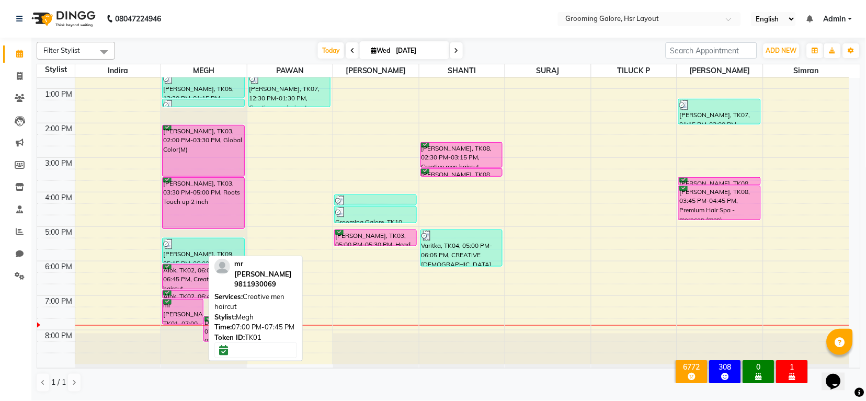
click at [186, 302] on div "mr [PERSON_NAME], TK01, 07:00 PM-07:45 PM, Creative men haircut" at bounding box center [183, 312] width 40 height 25
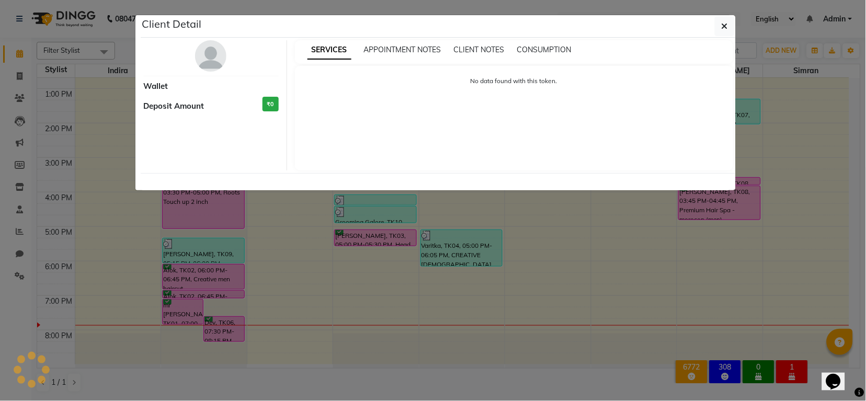
select select "6"
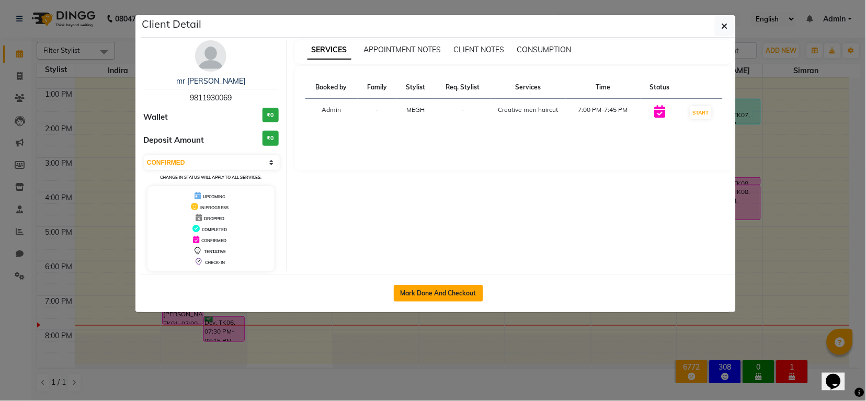
click at [425, 286] on button "Mark Done And Checkout" at bounding box center [438, 293] width 89 height 17
select select "service"
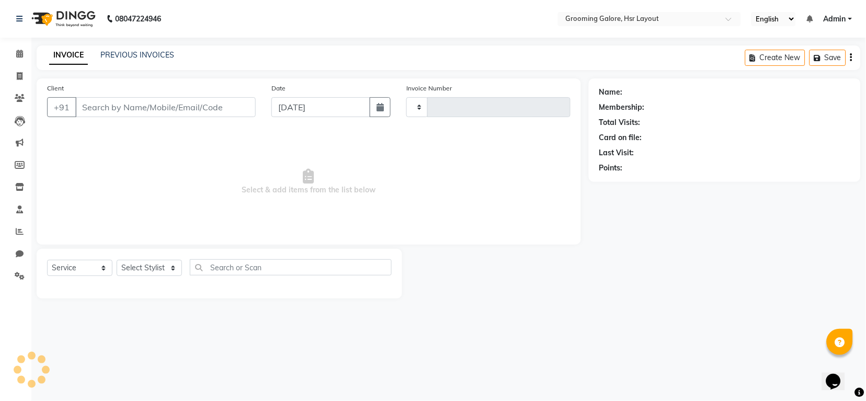
type input "2186"
select select "6168"
select select "P"
select select "45583"
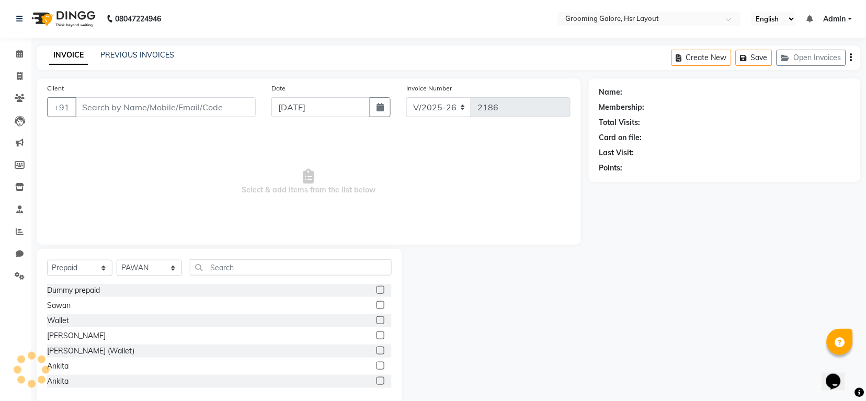
type input "9811930069"
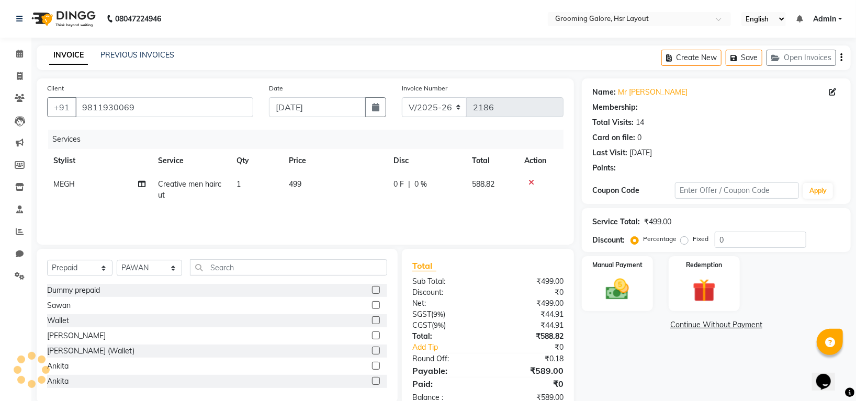
select select "1: Object"
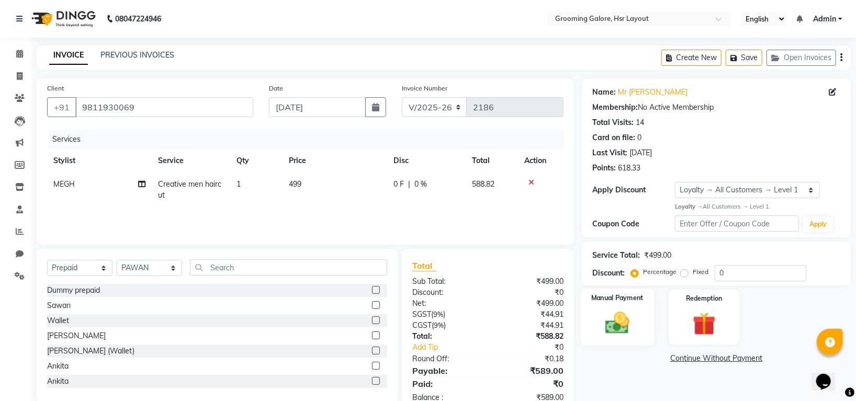
scroll to position [28, 0]
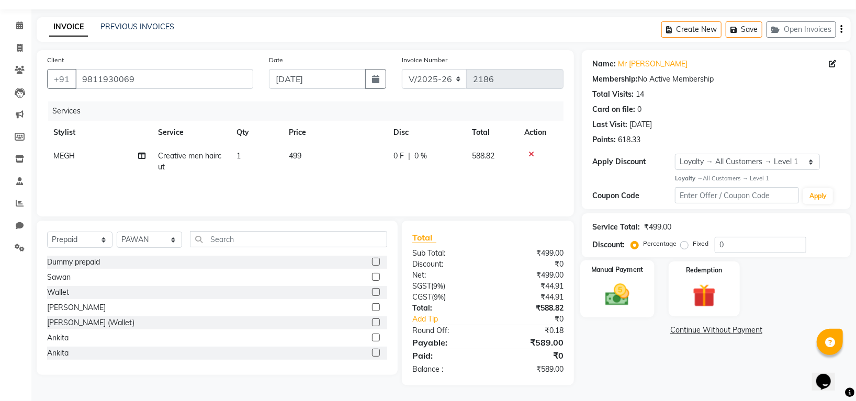
click at [622, 303] on img at bounding box center [617, 295] width 39 height 28
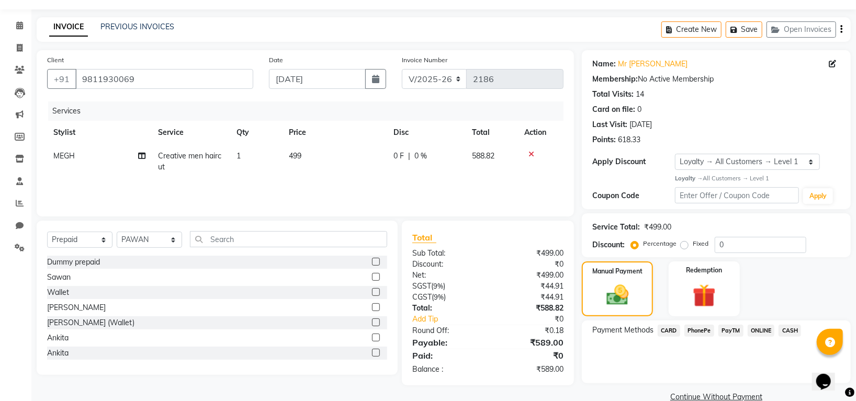
click at [699, 325] on span "PhonePe" at bounding box center [699, 331] width 30 height 12
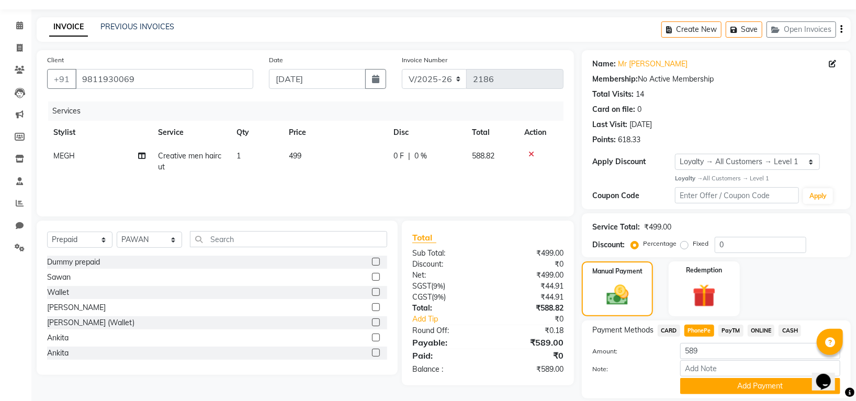
click at [724, 385] on button "Add Payment" at bounding box center [760, 386] width 160 height 16
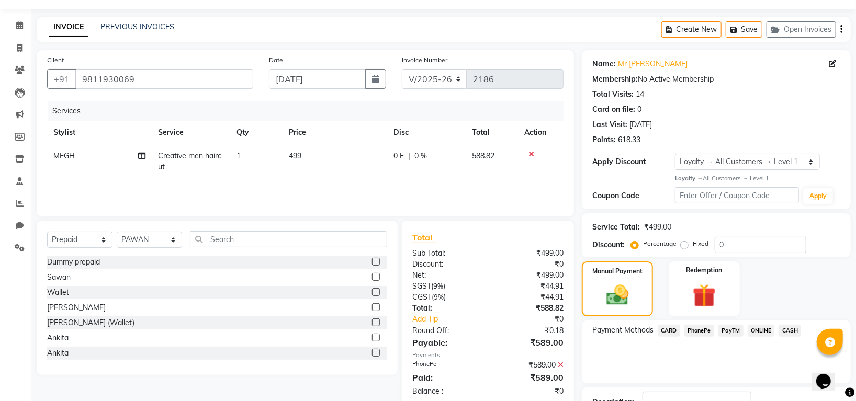
scroll to position [106, 0]
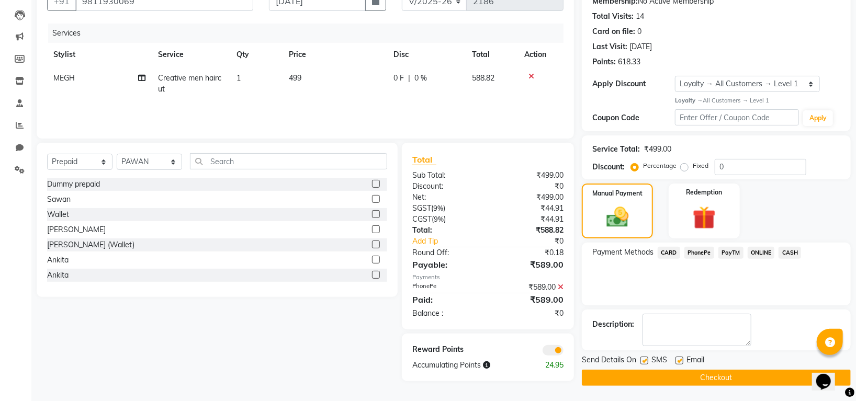
click at [725, 377] on button "Checkout" at bounding box center [716, 378] width 269 height 16
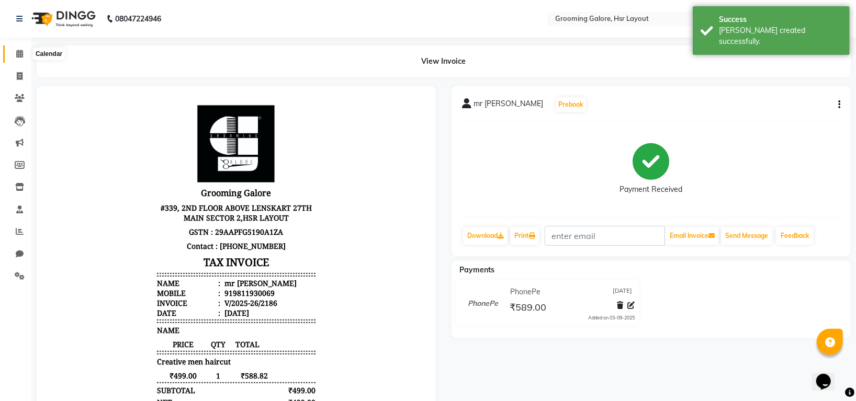
click at [16, 51] on icon at bounding box center [19, 54] width 7 height 8
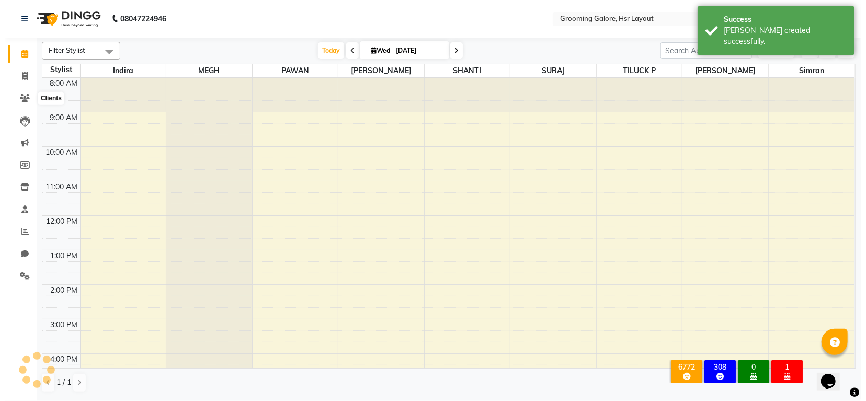
scroll to position [142, 0]
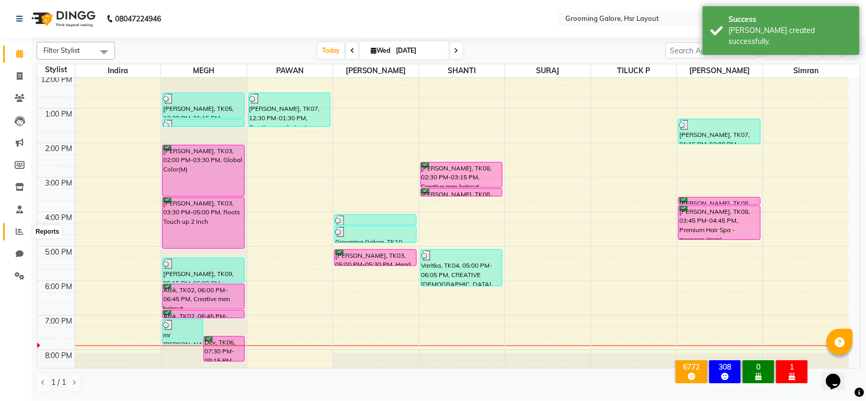
click at [20, 231] on icon at bounding box center [20, 231] width 8 height 8
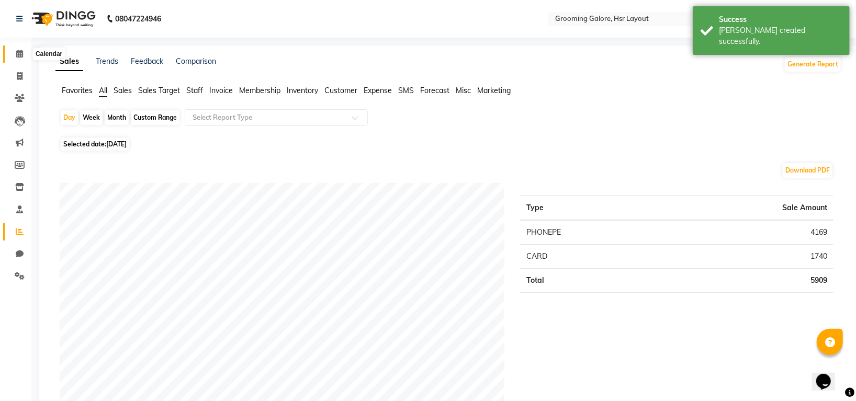
click at [16, 50] on icon at bounding box center [19, 54] width 7 height 8
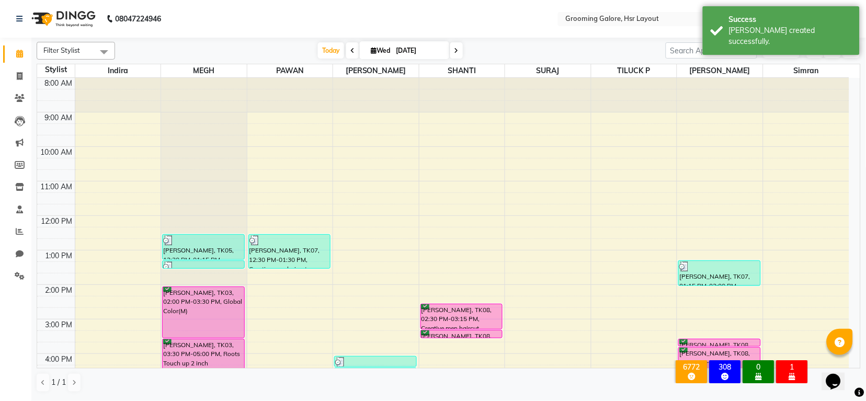
scroll to position [162, 0]
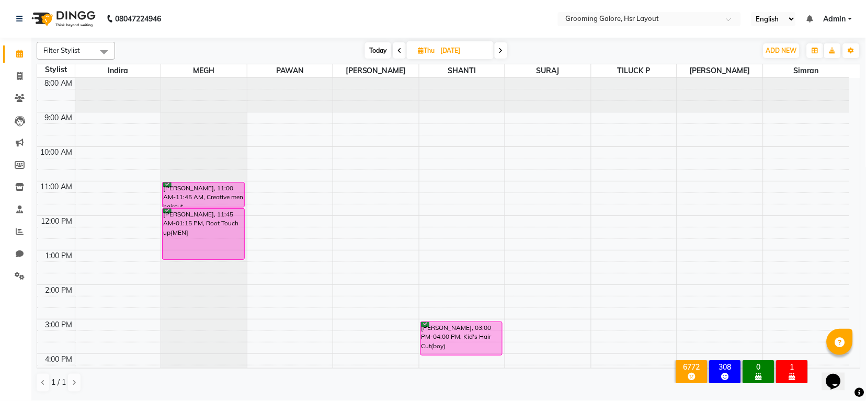
click at [399, 48] on icon at bounding box center [399, 51] width 4 height 6
type input "[DATE]"
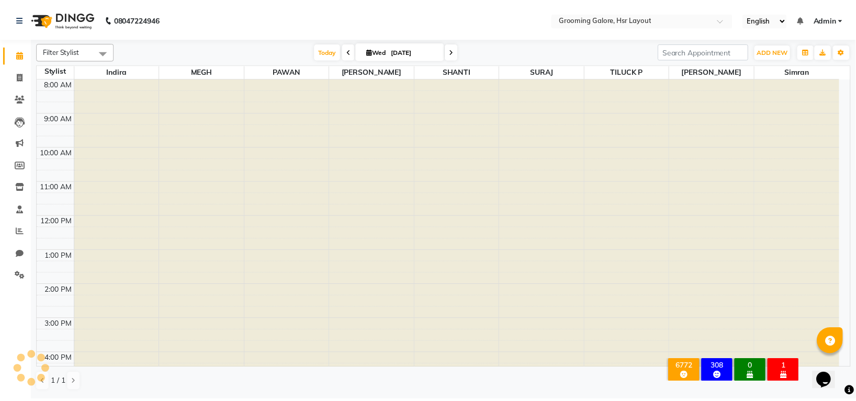
scroll to position [162, 0]
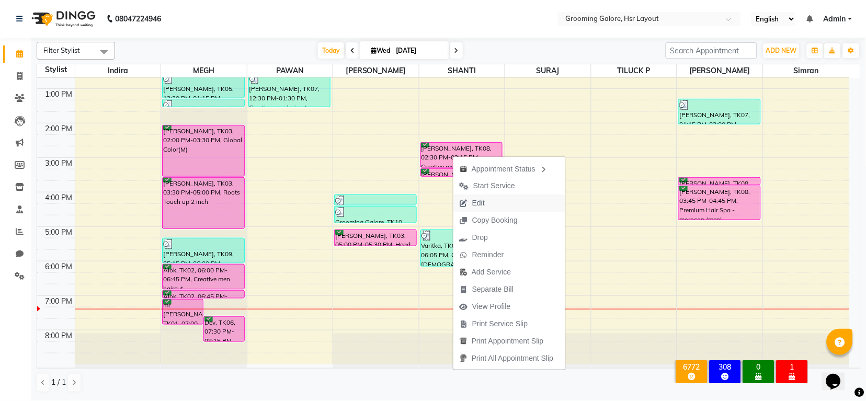
click at [477, 201] on span "Edit" at bounding box center [478, 203] width 13 height 11
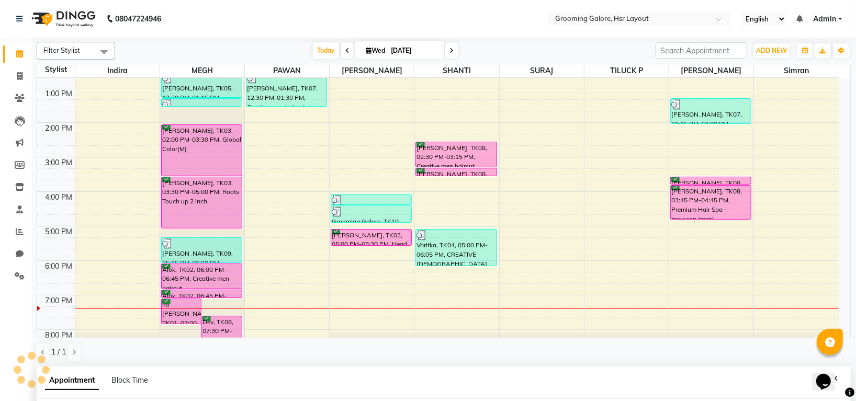
select select "tentative"
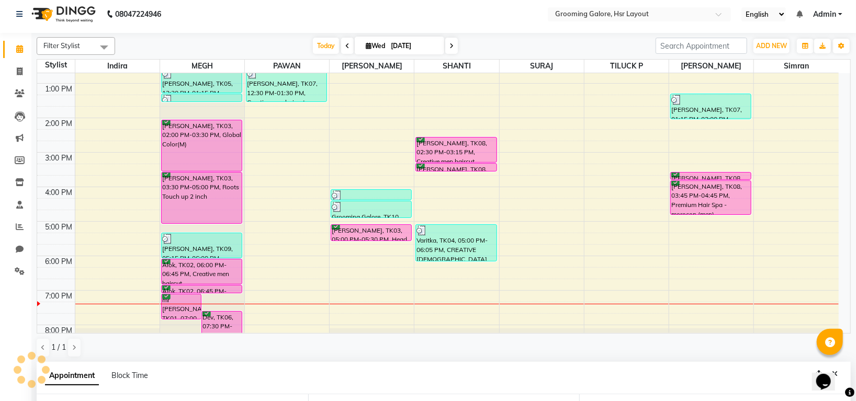
type input "[DATE]"
select select "confirm booking"
select select "870"
select select "87770"
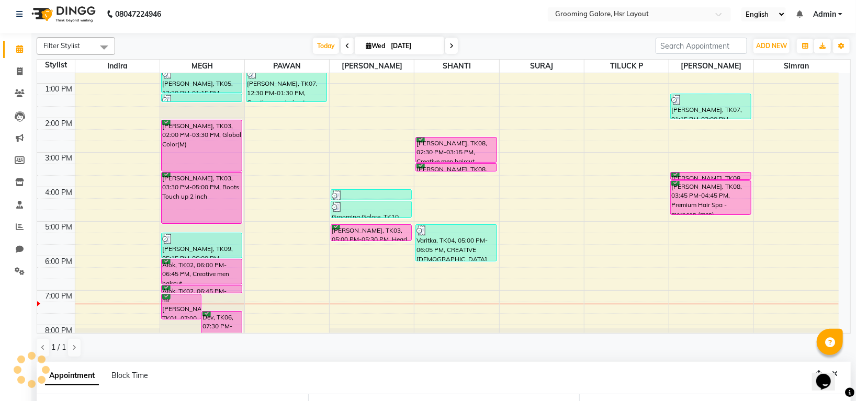
select select "3047"
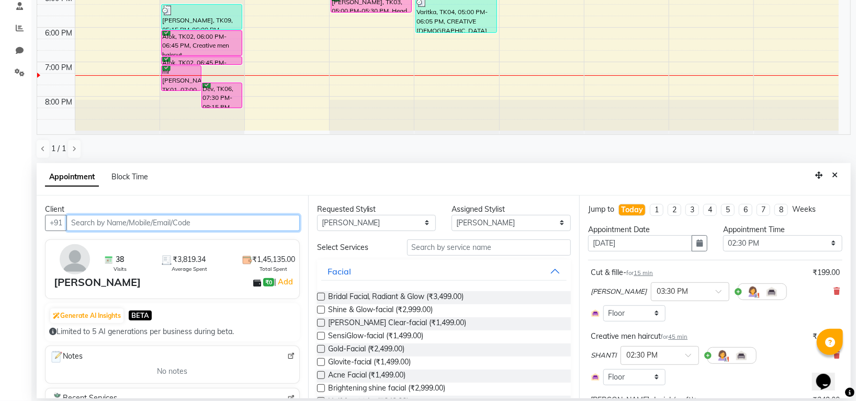
select select "3047"
click at [833, 174] on icon "Close" at bounding box center [834, 175] width 6 height 7
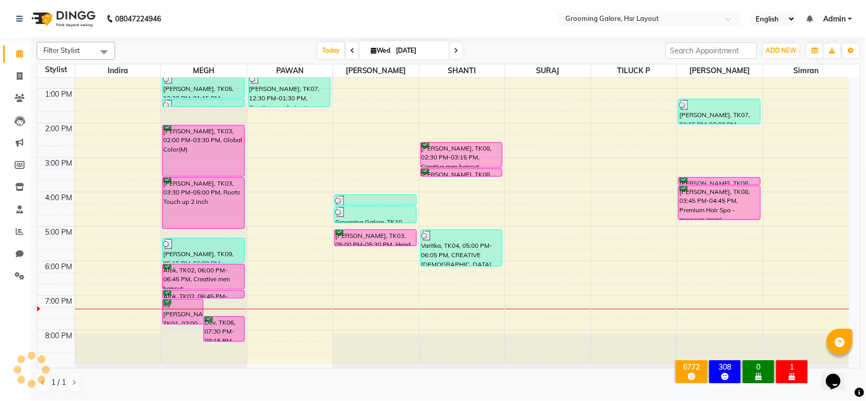
scroll to position [162, 0]
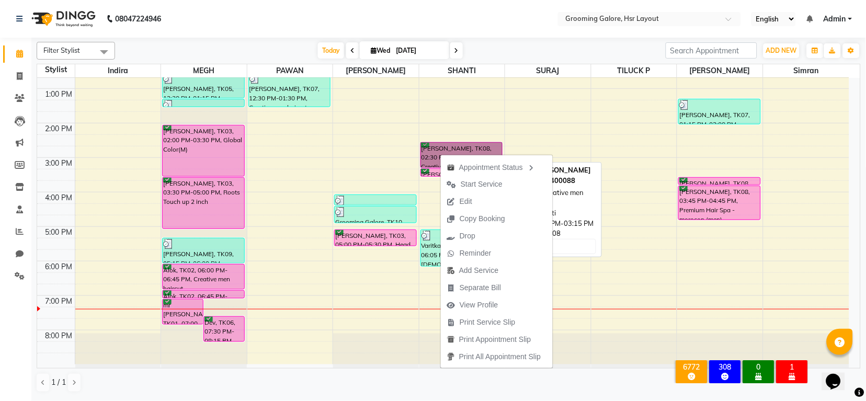
click at [466, 147] on link "[PERSON_NAME], TK08, 02:30 PM-03:15 PM, Creative men haircut" at bounding box center [461, 155] width 82 height 26
select select "6"
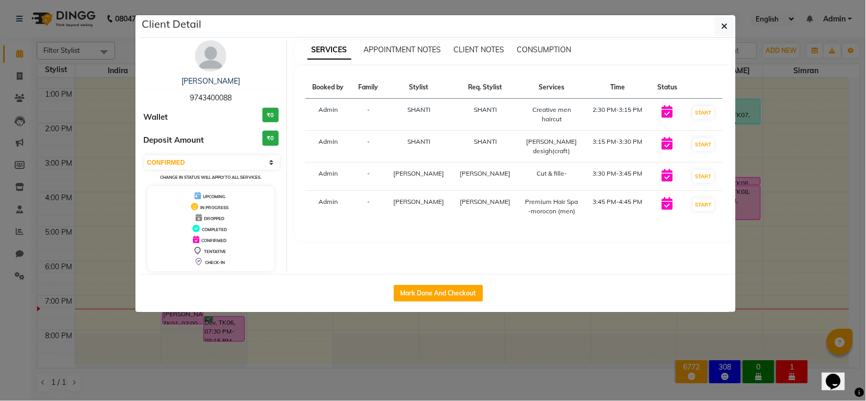
click at [186, 94] on div "Mr Nithin srinivash 9743400088" at bounding box center [210, 90] width 135 height 28
copy span "9743400088"
